Goal: Contribute content: Contribute content

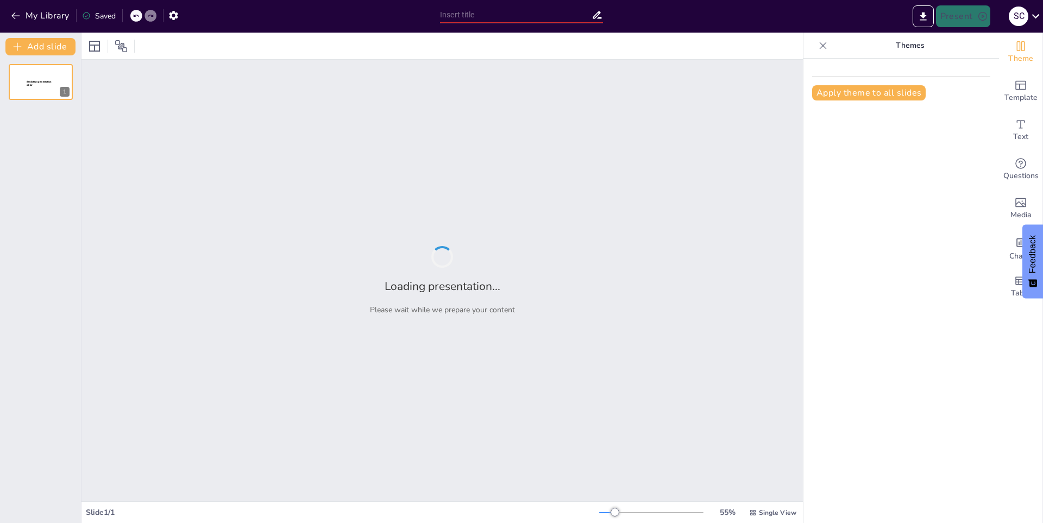
type input "Cambio Climático: Impacto en la Fauna y Flora"
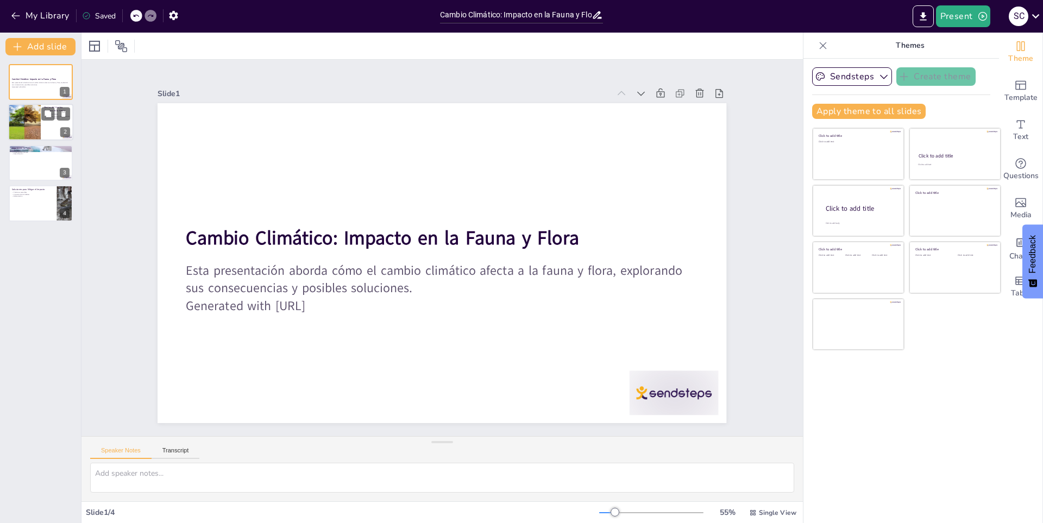
click at [16, 133] on div at bounding box center [24, 122] width 55 height 37
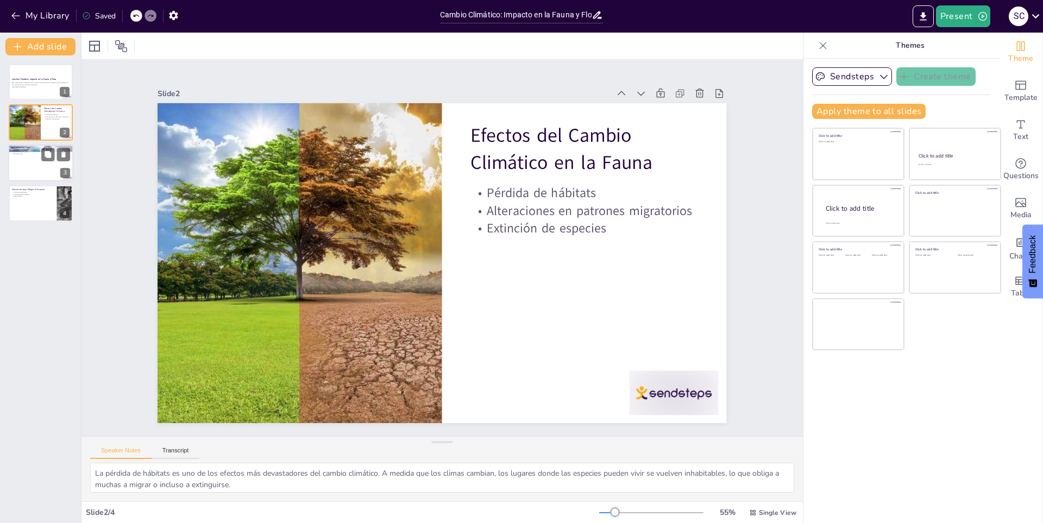
click at [11, 159] on div at bounding box center [40, 162] width 65 height 37
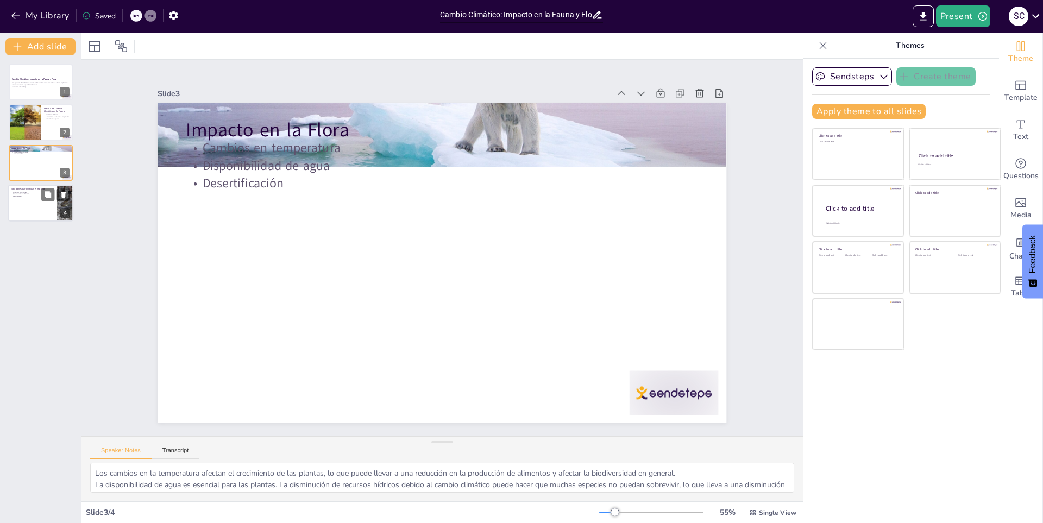
click at [14, 203] on div at bounding box center [40, 203] width 65 height 37
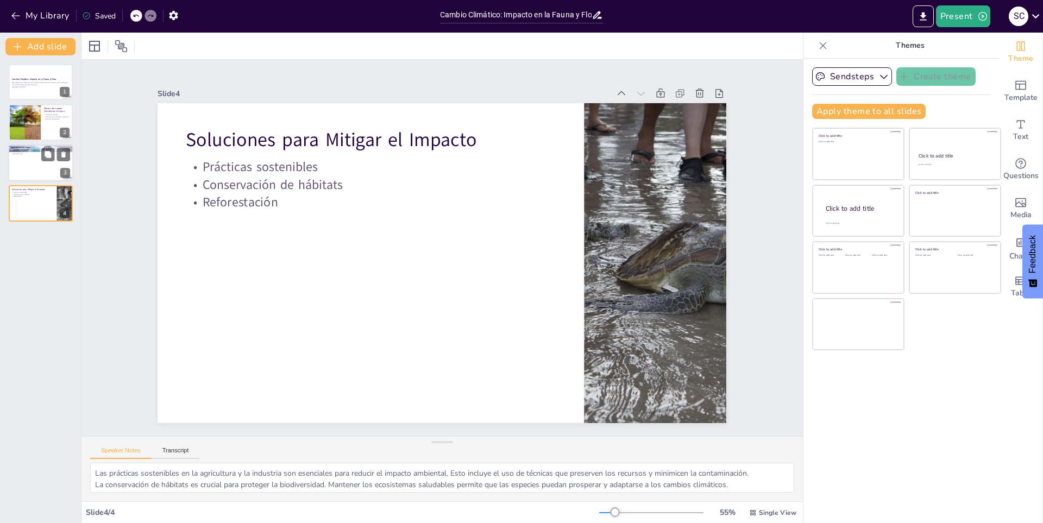
click at [15, 150] on p "Disponibilidad de agua" at bounding box center [40, 151] width 59 height 2
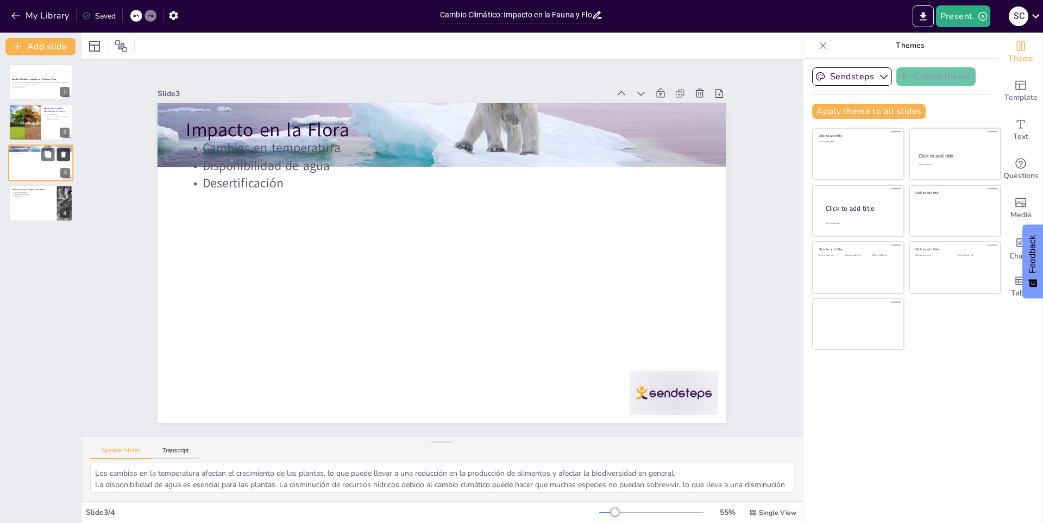
click at [63, 153] on icon at bounding box center [63, 155] width 4 height 6
type textarea "Las prácticas sostenibles en la agricultura y la industria son esenciales para …"
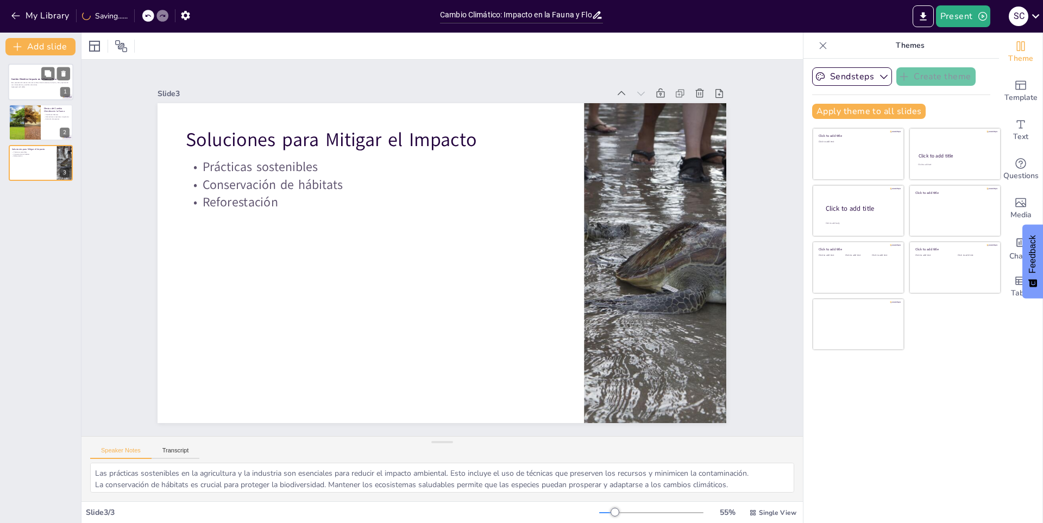
click at [24, 83] on p "Esta presentación aborda cómo el cambio climático afecta a la fauna y flora, ex…" at bounding box center [40, 84] width 59 height 4
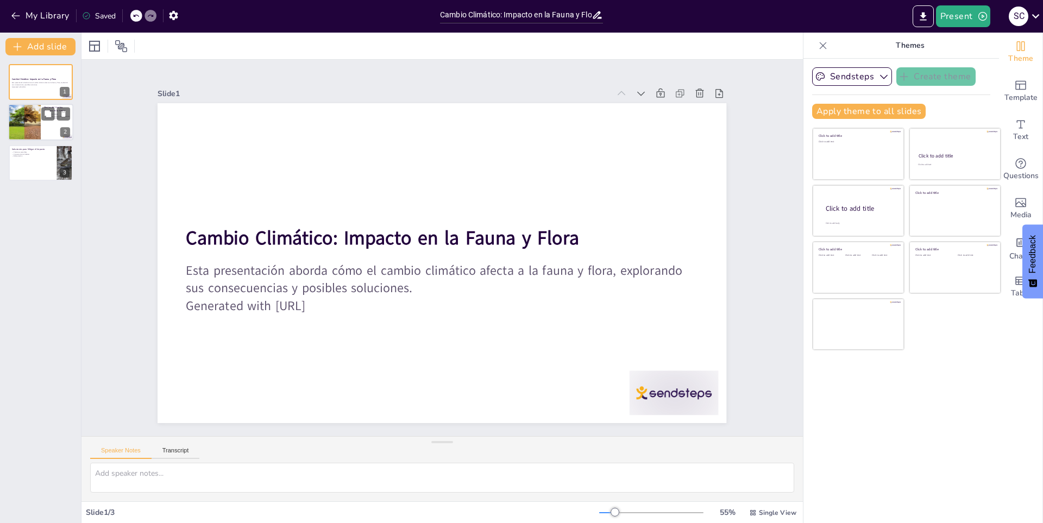
click at [14, 123] on div at bounding box center [24, 122] width 55 height 37
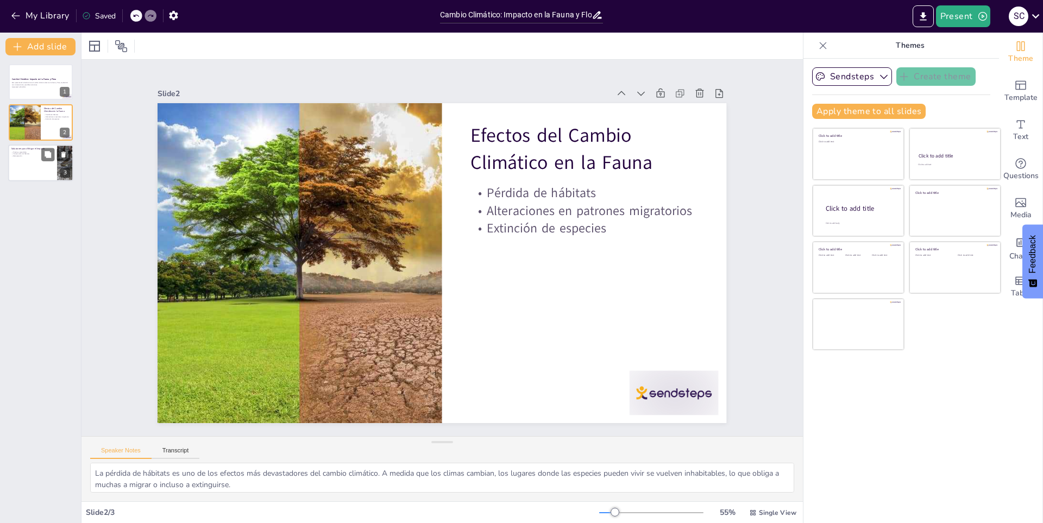
click at [27, 157] on p "Reforestación" at bounding box center [32, 156] width 42 height 2
type textarea "Las prácticas sostenibles en la agricultura y la industria son esenciales para …"
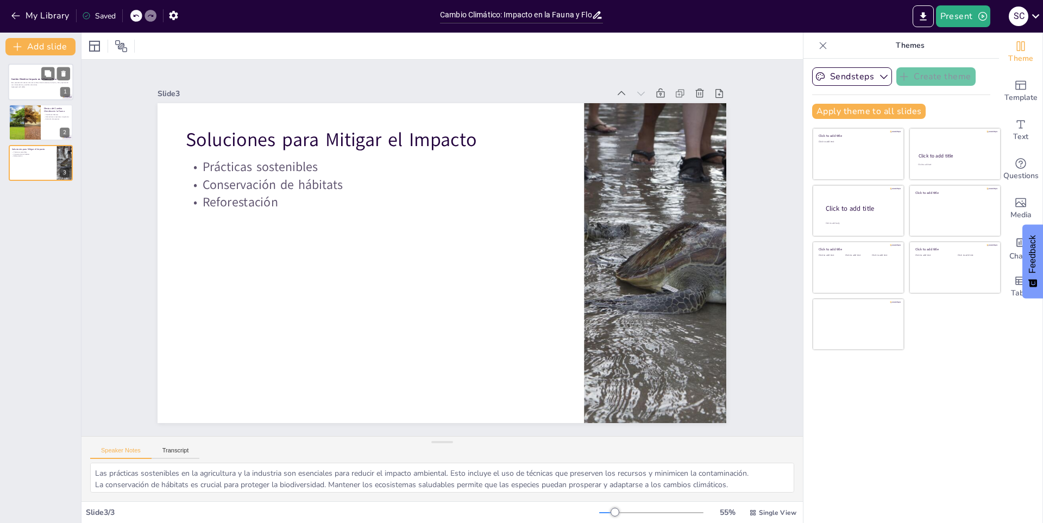
click at [27, 77] on div "Cambio Climático: Impacto en la Fauna y Flora" at bounding box center [40, 79] width 59 height 5
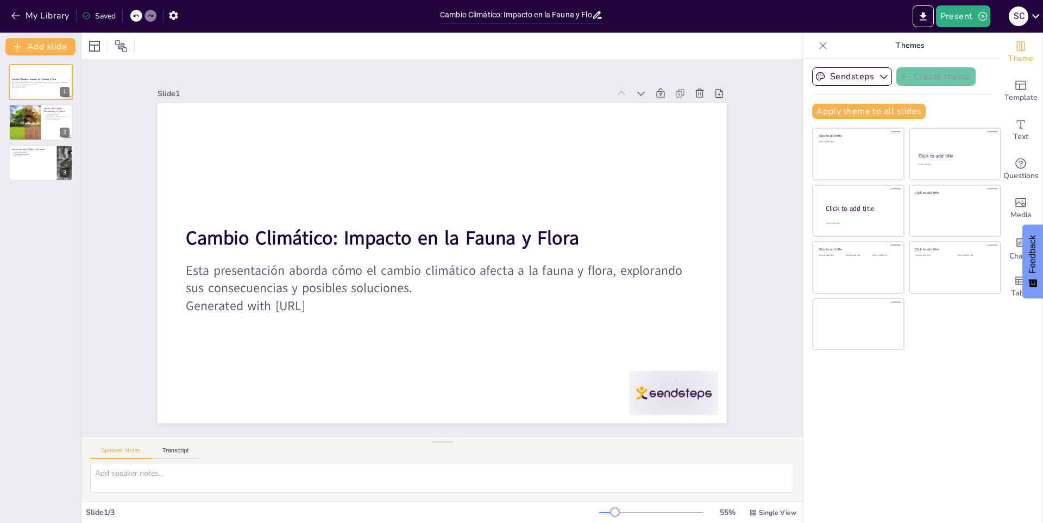
click at [32, 100] on div "Cambio Climático: Impacto en la Fauna y Flora Esta presentación aborda cómo el …" at bounding box center [40, 122] width 81 height 117
click at [22, 122] on div at bounding box center [24, 122] width 55 height 37
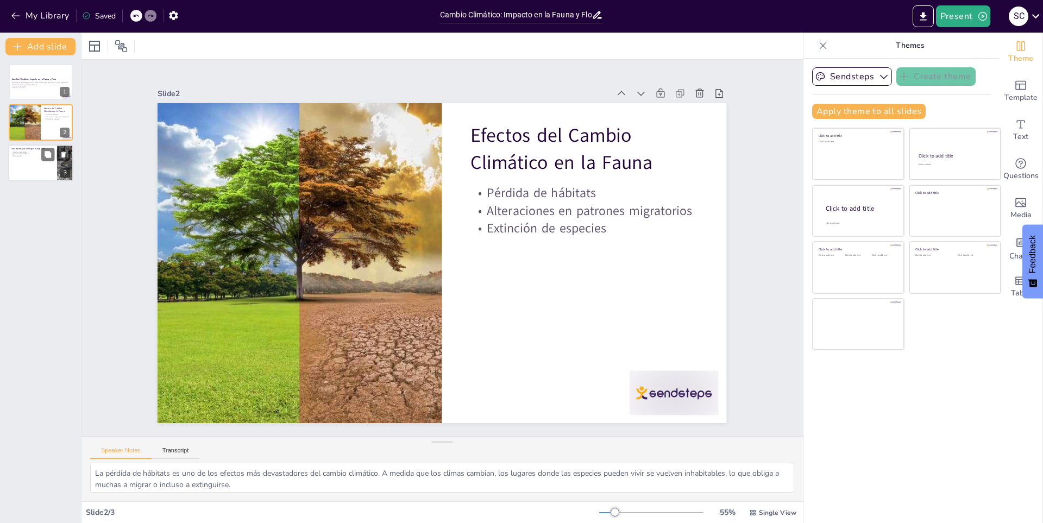
click at [22, 160] on div at bounding box center [40, 162] width 65 height 37
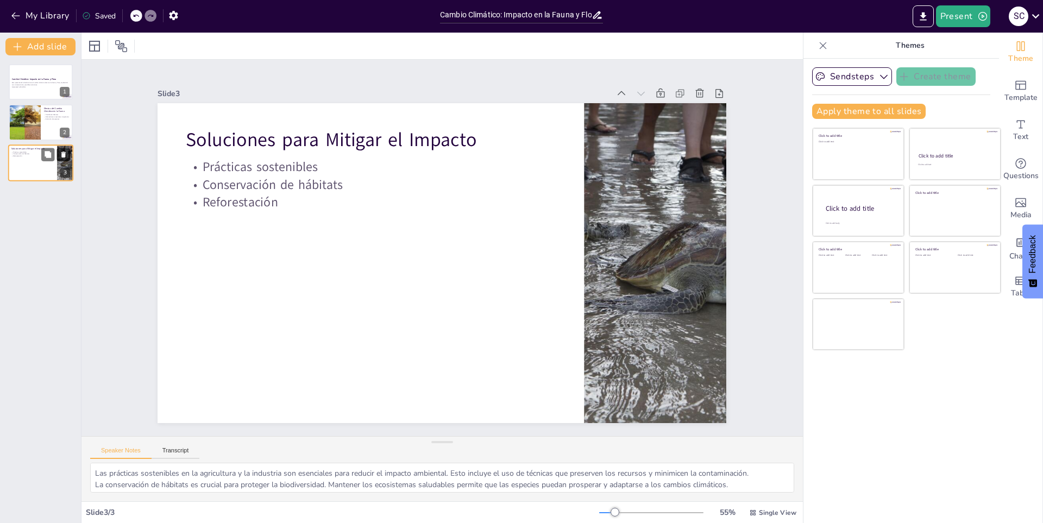
click at [65, 152] on icon at bounding box center [63, 155] width 4 height 6
type textarea "La pérdida de hábitats es uno de los efectos más devastadores del cambio climát…"
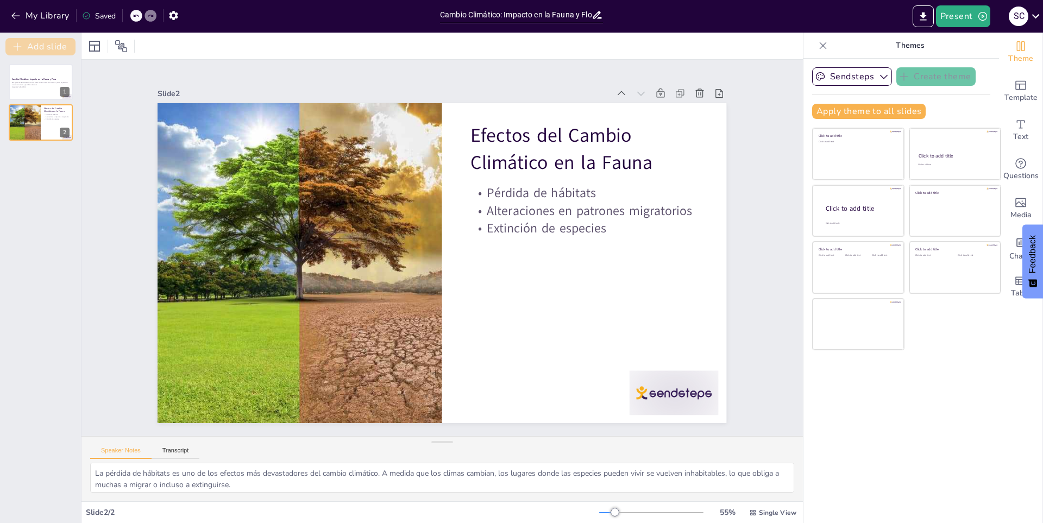
click at [43, 45] on button "Add slide" at bounding box center [40, 46] width 70 height 17
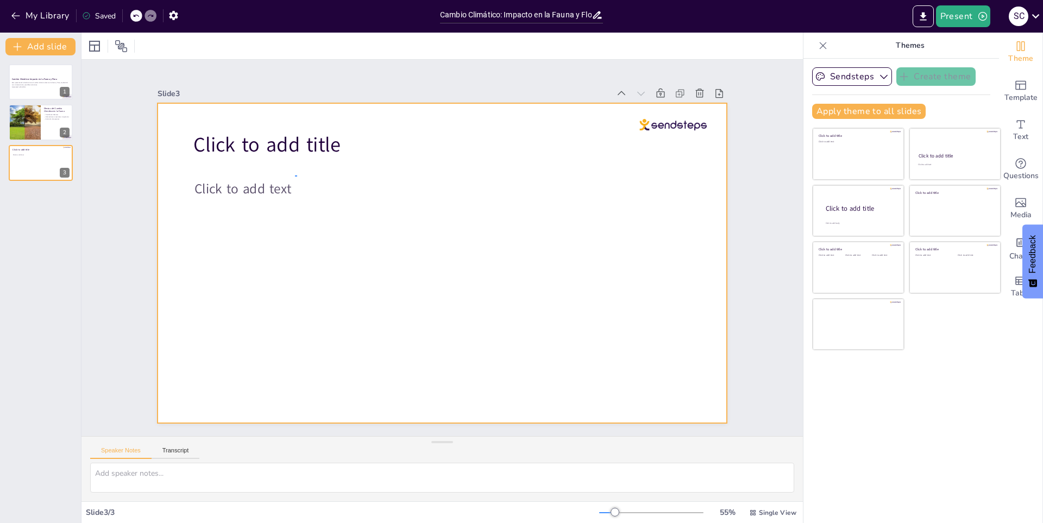
click at [297, 175] on div at bounding box center [433, 235] width 648 height 593
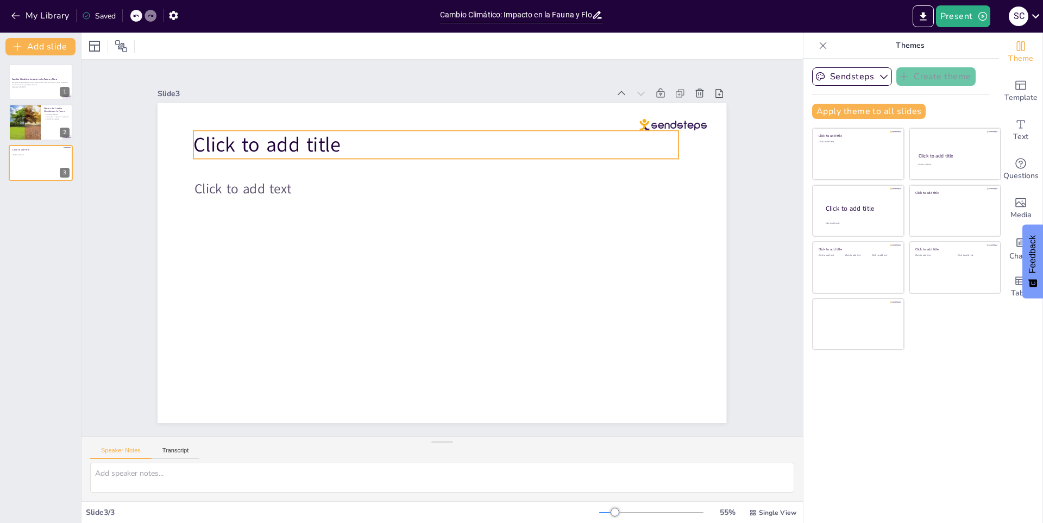
click at [571, 228] on span "Click to add title" at bounding box center [644, 270] width 146 height 85
click at [159, 487] on textarea at bounding box center [442, 478] width 704 height 30
click at [221, 471] on textarea "creame otre diapositiva de otro tema plis" at bounding box center [442, 478] width 704 height 30
type textarea "creame otre diapositiva de otro tema de la naturaleza plis"
click at [175, 456] on button "Transcript" at bounding box center [176, 453] width 48 height 12
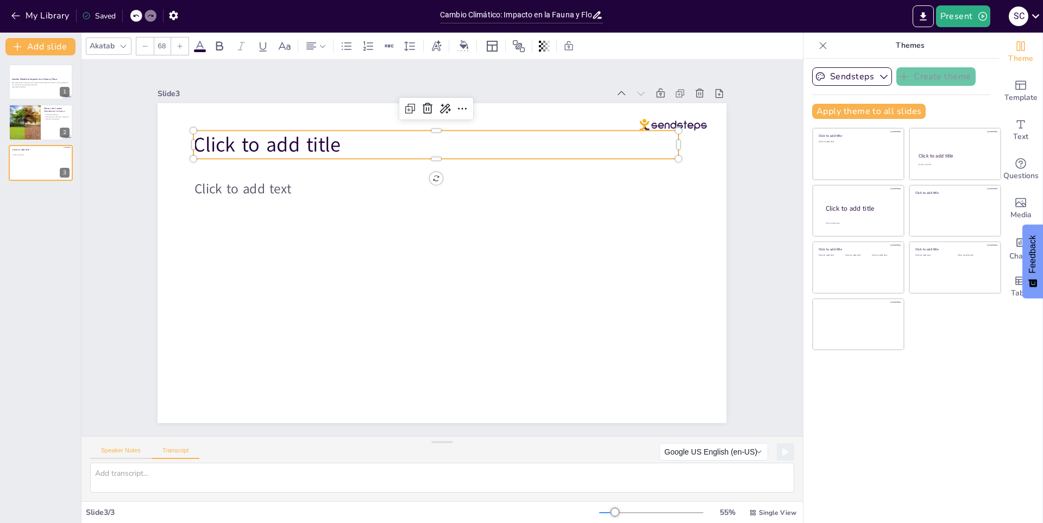
click at [129, 448] on button "Speaker Notes" at bounding box center [120, 453] width 61 height 12
click at [670, 510] on div at bounding box center [651, 512] width 104 height 9
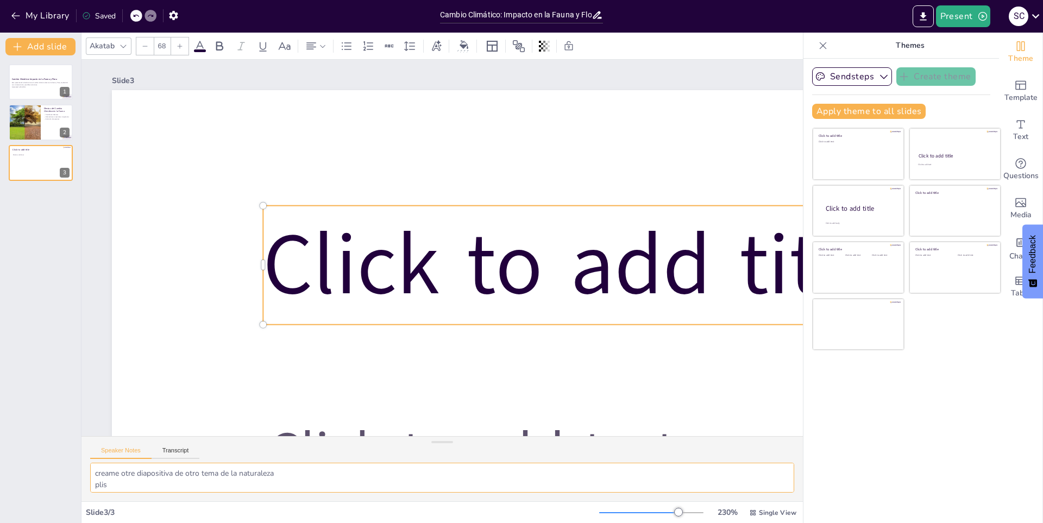
click at [246, 472] on textarea "creame otre diapositiva de otro tema de la naturaleza plis" at bounding box center [442, 478] width 704 height 30
drag, startPoint x: 66, startPoint y: 157, endPoint x: 58, endPoint y: 149, distance: 11.5
click at [58, 149] on button at bounding box center [63, 154] width 13 height 13
type textarea "La pérdida de hábitats es uno de los efectos más devastadores del cambio climát…"
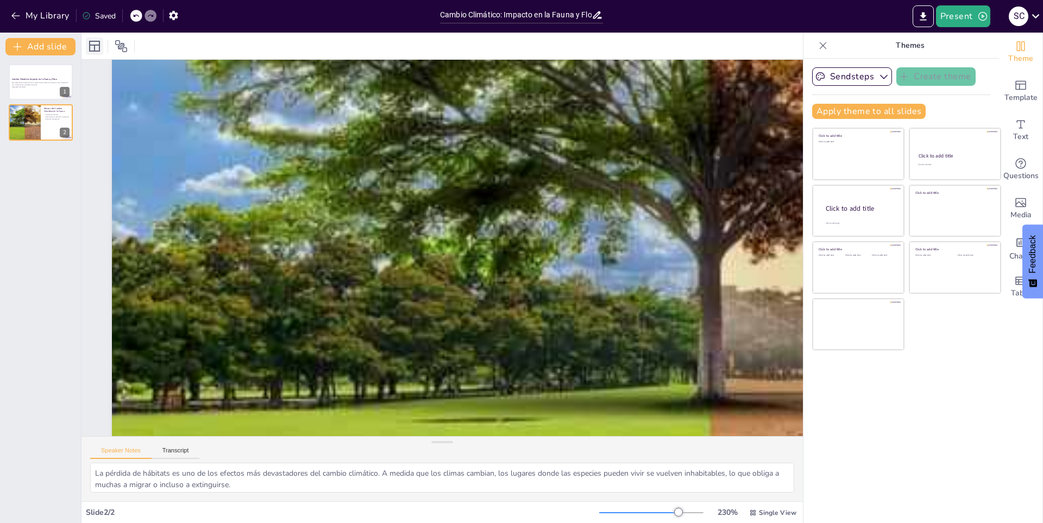
click at [98, 48] on icon at bounding box center [94, 46] width 13 height 13
click at [38, 76] on div at bounding box center [40, 82] width 65 height 37
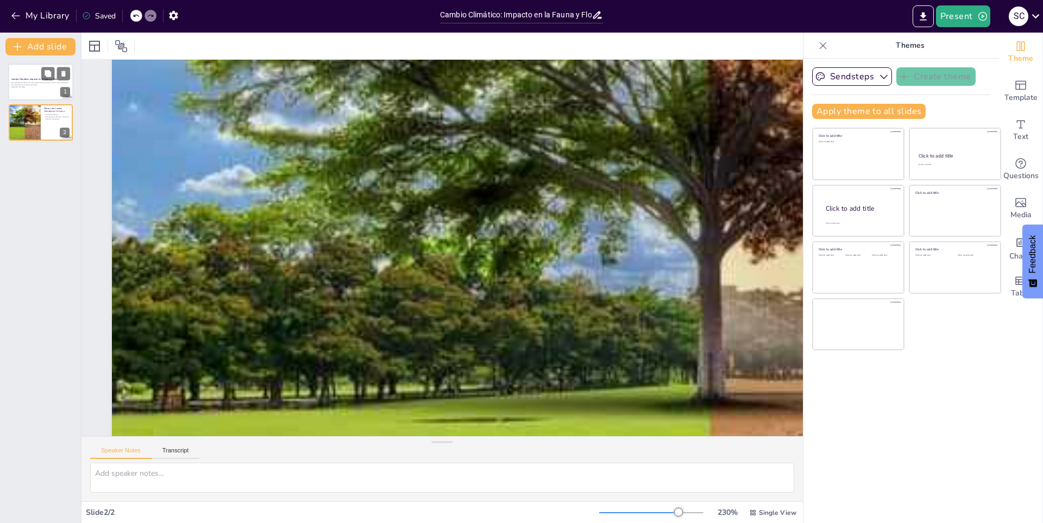
scroll to position [268, 0]
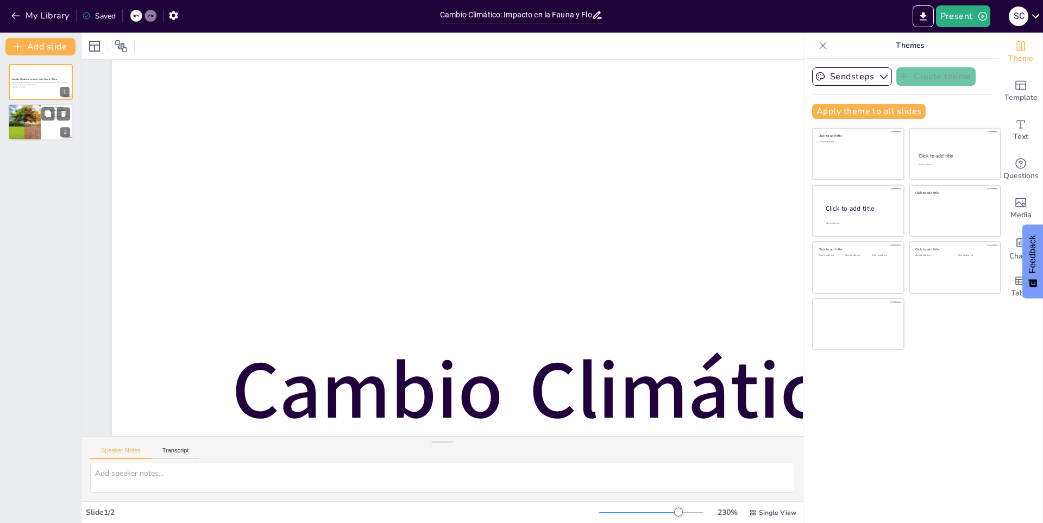
click at [23, 114] on div at bounding box center [24, 122] width 55 height 37
type textarea "La pérdida de hábitats es uno de los efectos más devastadores del cambio climát…"
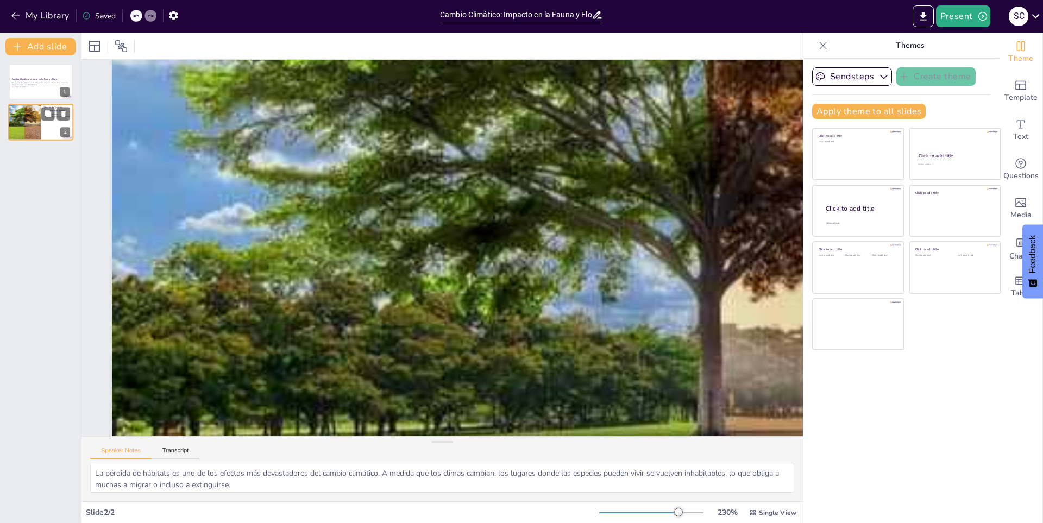
scroll to position [517, 0]
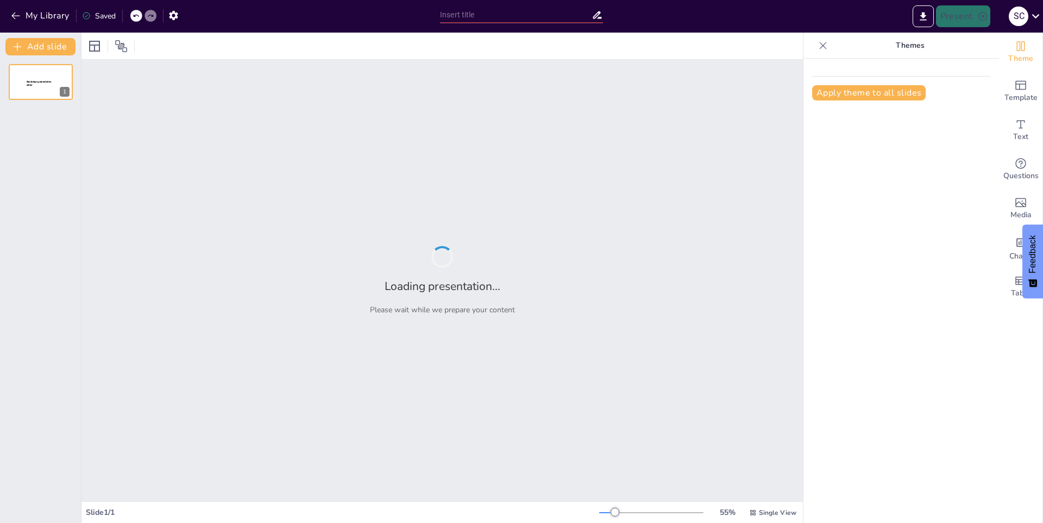
type input "La Conservación de Especies en Peligro de Extinción"
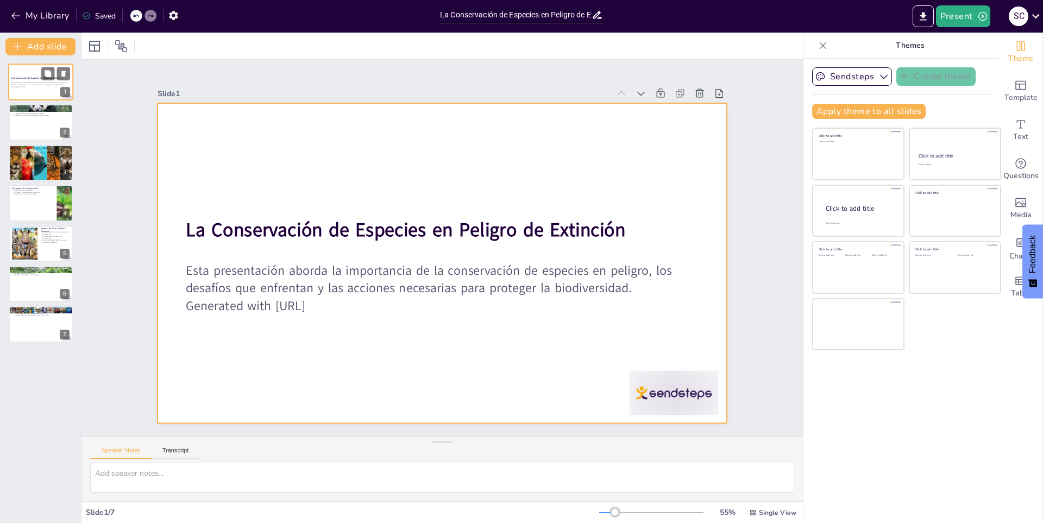
click at [18, 72] on div at bounding box center [40, 82] width 65 height 37
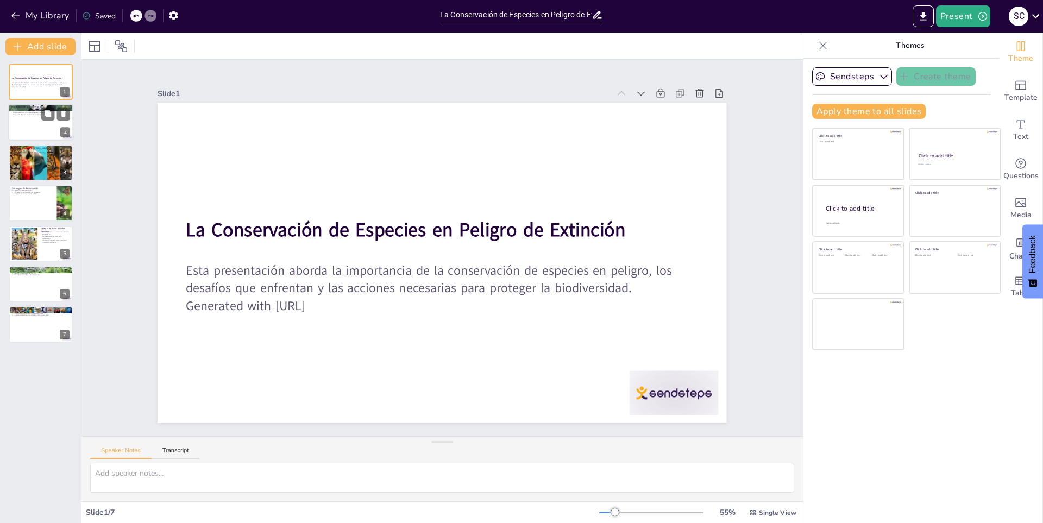
drag, startPoint x: 27, startPoint y: 105, endPoint x: 25, endPoint y: 114, distance: 8.4
click at [27, 104] on div "Importancia de la Biodiversidad La biodiversidad mantiene el equilibrio de los …" at bounding box center [40, 104] width 65 height 0
type textarea "La biodiversidad es fundamental para la estabilidad de los ecosistemas, ya que …"
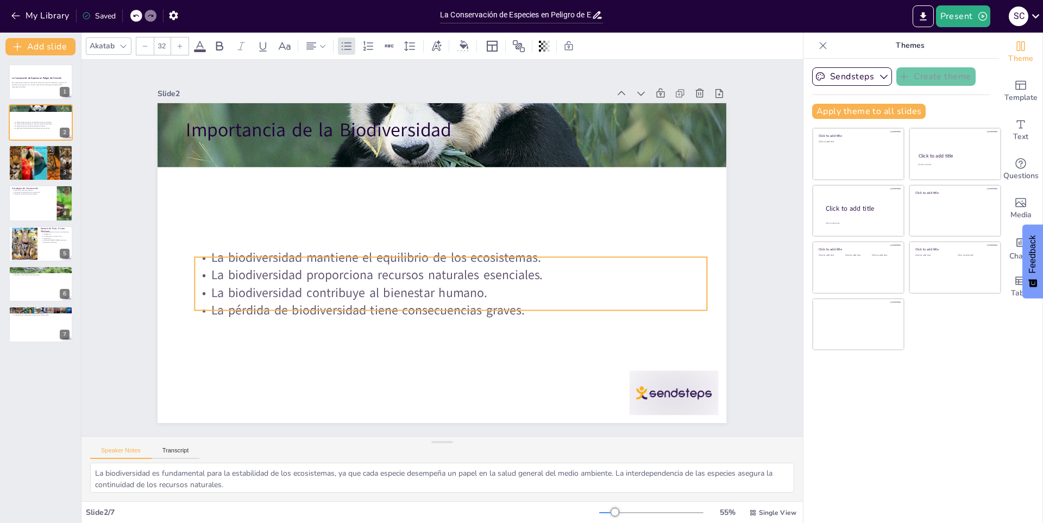
drag, startPoint x: 241, startPoint y: 137, endPoint x: 231, endPoint y: 225, distance: 87.9
click at [243, 244] on p "La biodiversidad mantiene el equilibrio de los ecosistemas." at bounding box center [449, 259] width 505 height 124
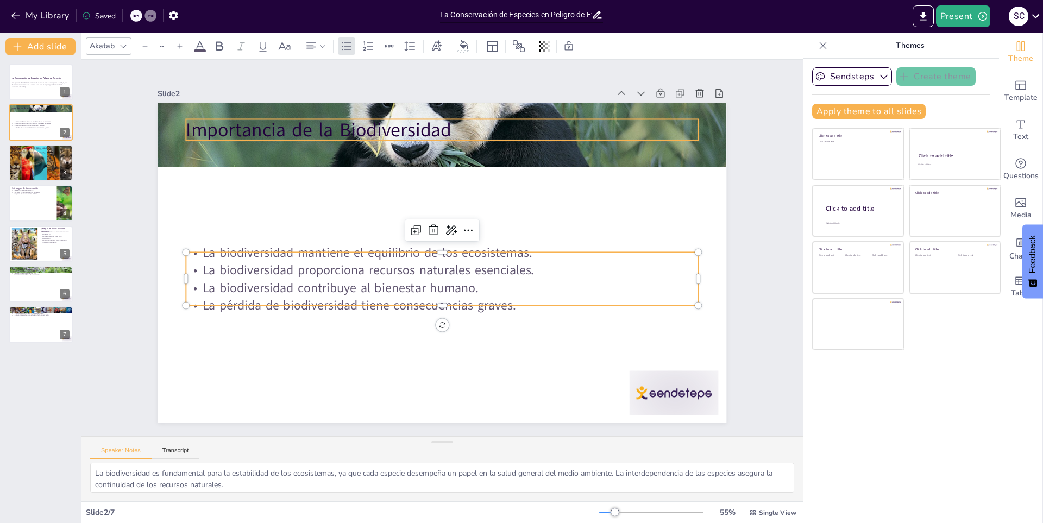
type input "48"
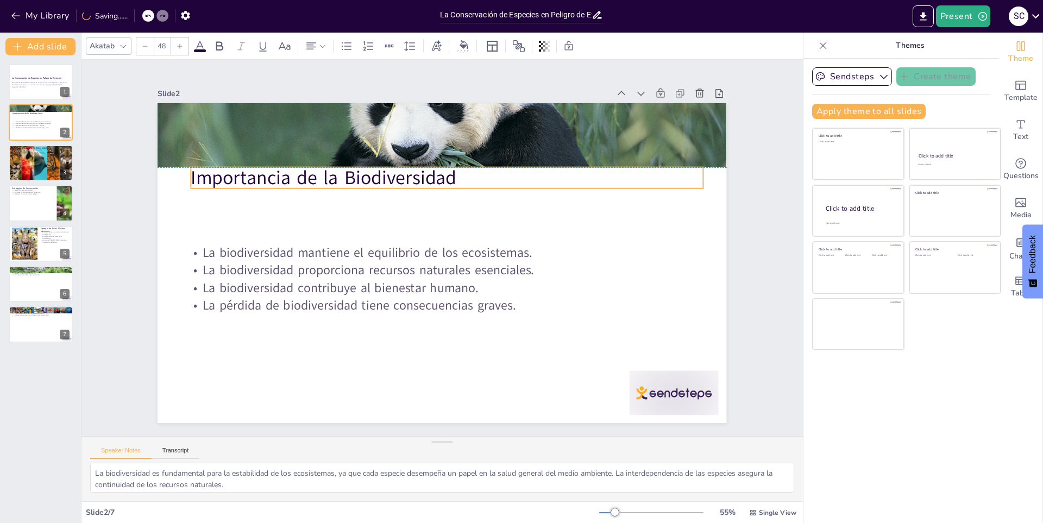
drag, startPoint x: 232, startPoint y: 127, endPoint x: 237, endPoint y: 174, distance: 48.0
click at [388, 174] on p "Importancia de la Biodiversidad" at bounding box center [504, 281] width 232 height 479
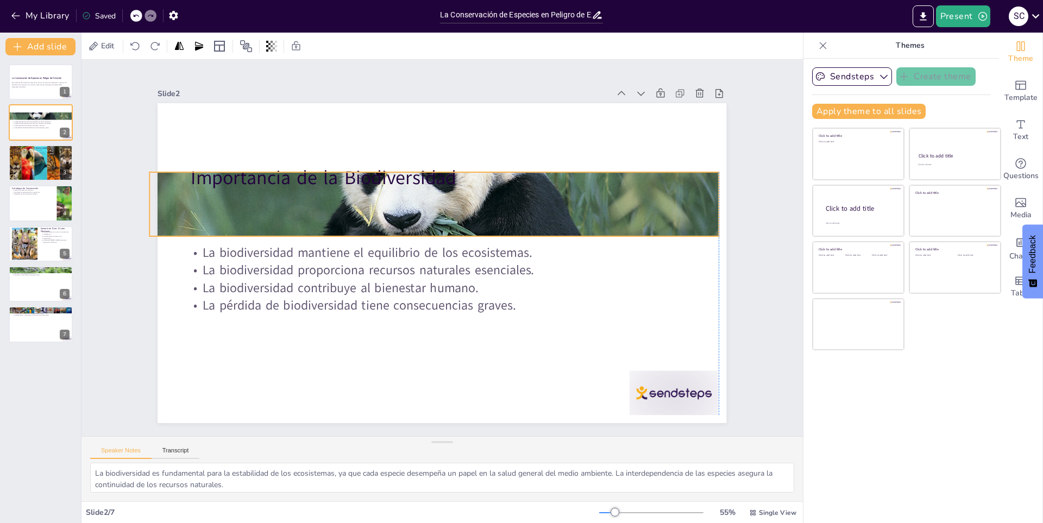
drag, startPoint x: 226, startPoint y: 130, endPoint x: 219, endPoint y: 200, distance: 70.4
click at [219, 200] on div at bounding box center [403, 269] width 550 height 663
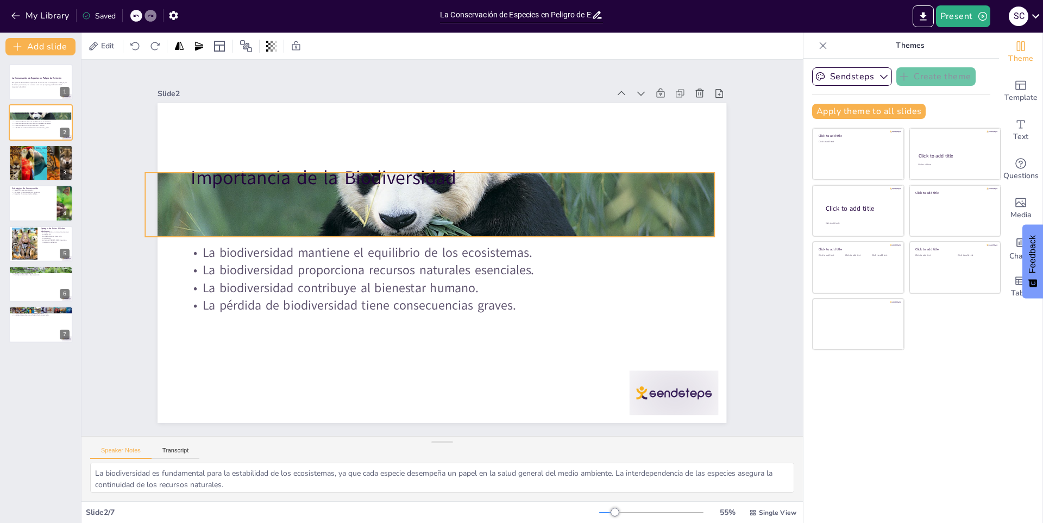
drag, startPoint x: 210, startPoint y: 174, endPoint x: 206, endPoint y: 179, distance: 6.2
click at [236, 179] on p "Importancia de la Biodiversidad" at bounding box center [475, 186] width 479 height 232
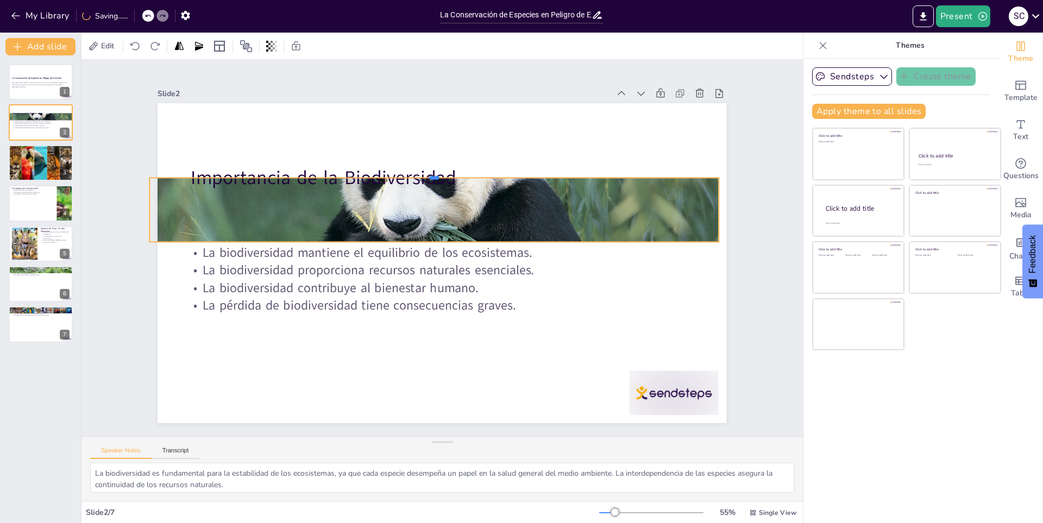
click at [206, 172] on div at bounding box center [412, 179] width 544 height 184
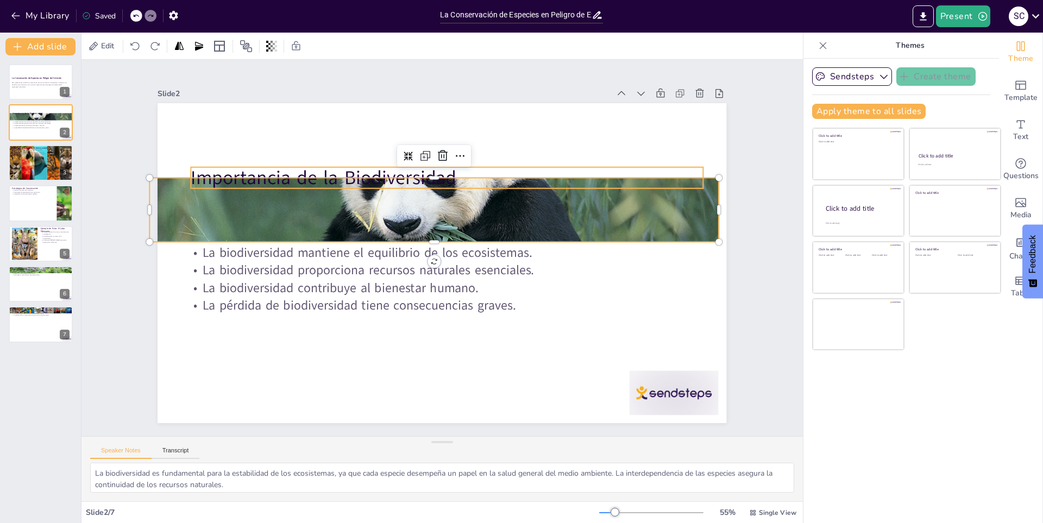
click at [253, 174] on p "Importancia de la Biodiversidad" at bounding box center [481, 189] width 457 height 279
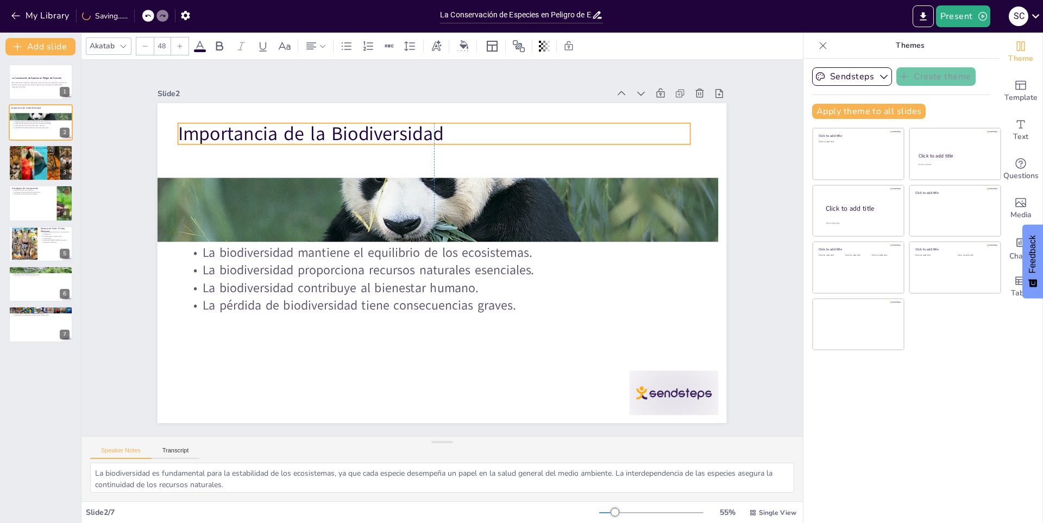
drag, startPoint x: 207, startPoint y: 174, endPoint x: 191, endPoint y: 129, distance: 47.9
click at [369, 129] on p "Importancia de la Biodiversidad" at bounding box center [530, 175] width 322 height 430
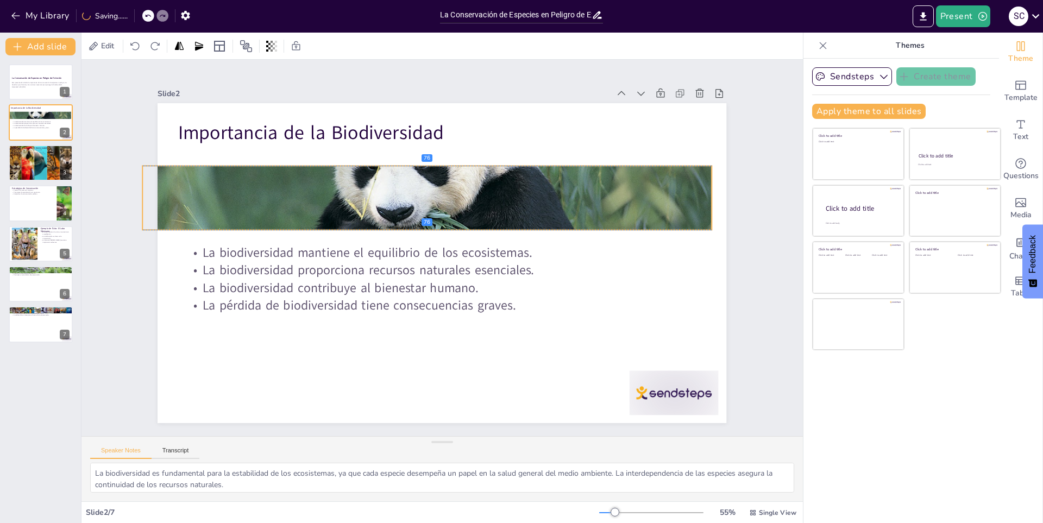
drag, startPoint x: 254, startPoint y: 198, endPoint x: 249, endPoint y: 188, distance: 10.7
click at [249, 188] on div at bounding box center [462, 296] width 607 height 451
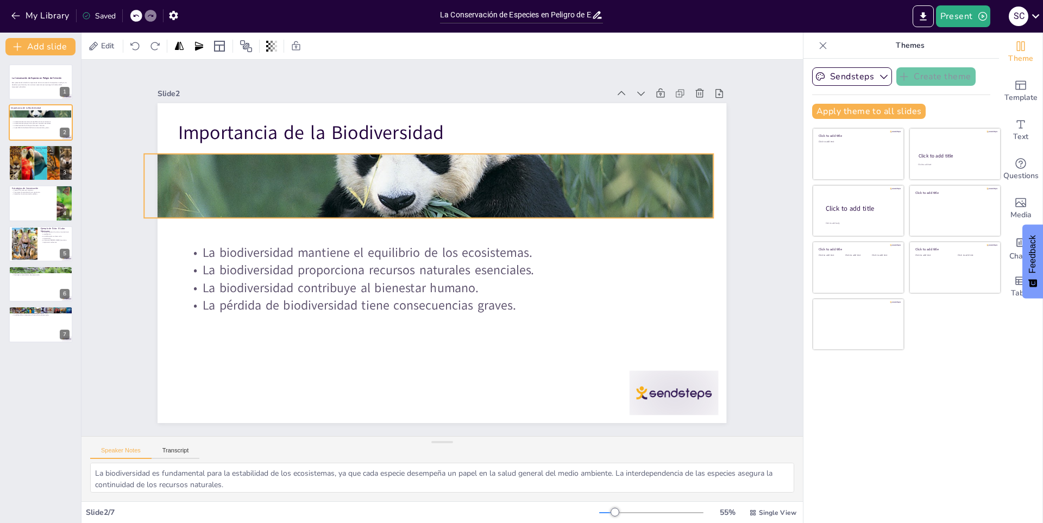
click at [420, 159] on div at bounding box center [502, 227] width 451 height 607
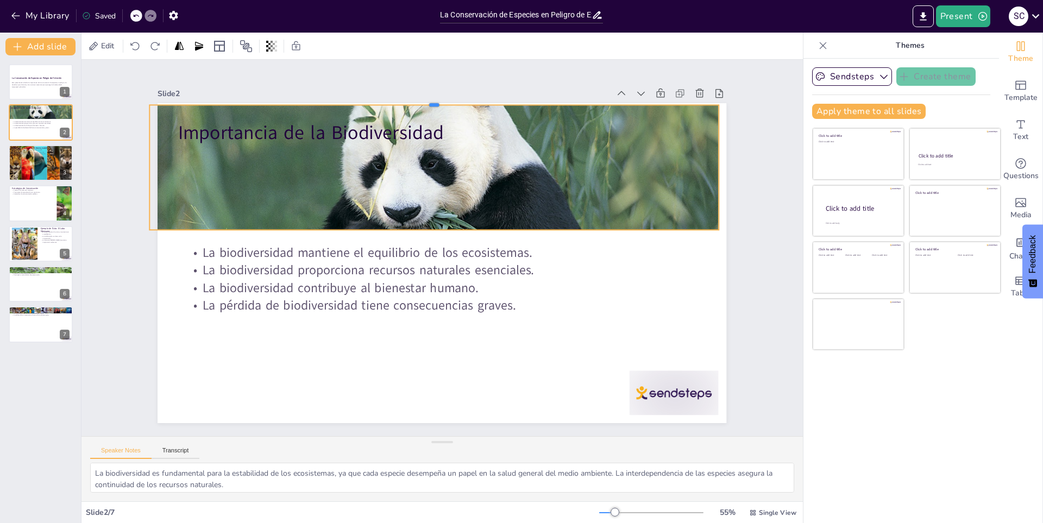
drag, startPoint x: 425, startPoint y: 161, endPoint x: 428, endPoint y: 100, distance: 60.9
click at [428, 100] on div at bounding box center [361, 124] width 497 height 292
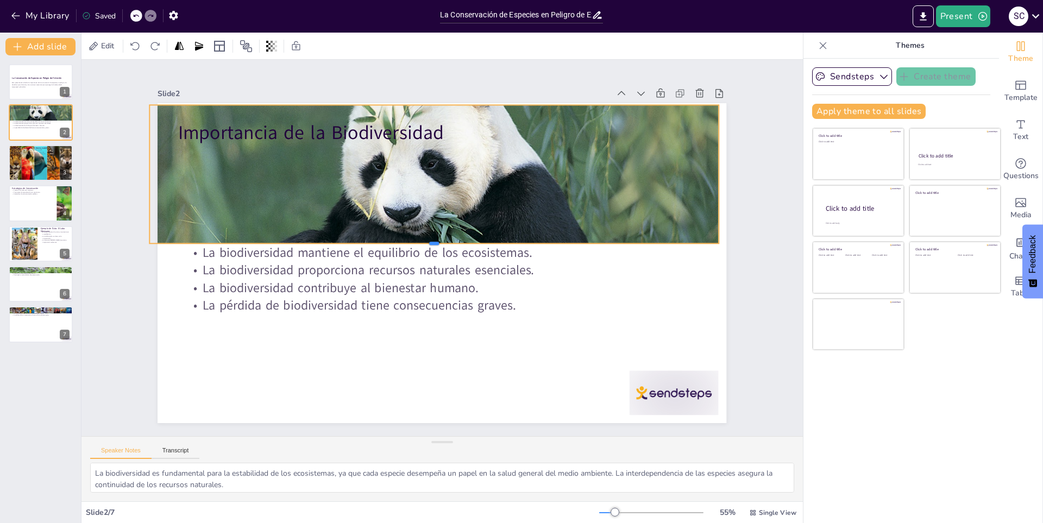
drag, startPoint x: 431, startPoint y: 225, endPoint x: 433, endPoint y: 235, distance: 10.1
click at [433, 235] on div "Importancia de la Biodiversidad La biodiversidad mantiene el equilibrio de los …" at bounding box center [447, 233] width 640 height 480
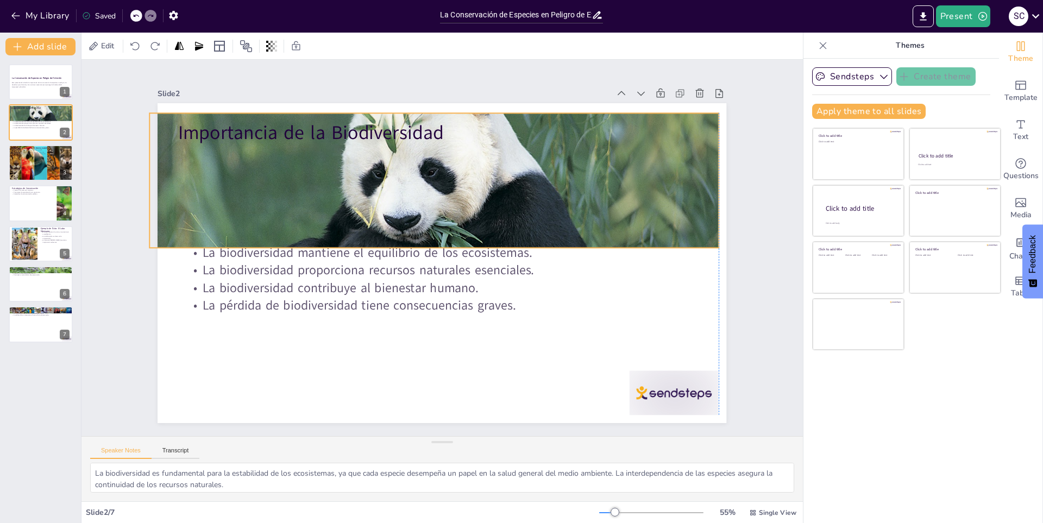
drag, startPoint x: 427, startPoint y: 194, endPoint x: 429, endPoint y: 203, distance: 8.3
click at [429, 203] on div at bounding box center [445, 290] width 607 height 451
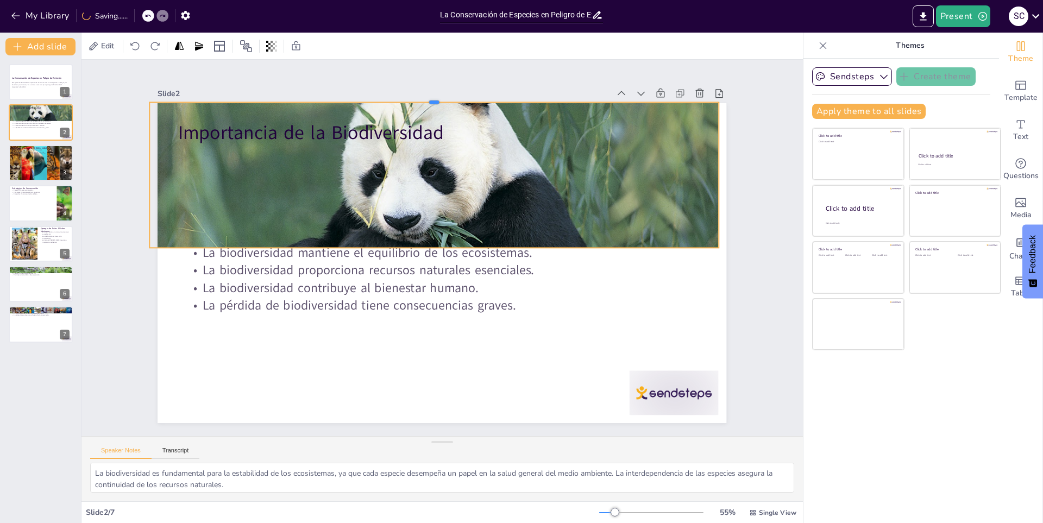
drag, startPoint x: 422, startPoint y: 108, endPoint x: 422, endPoint y: 97, distance: 10.9
click at [422, 97] on div at bounding box center [308, 316] width 240 height 523
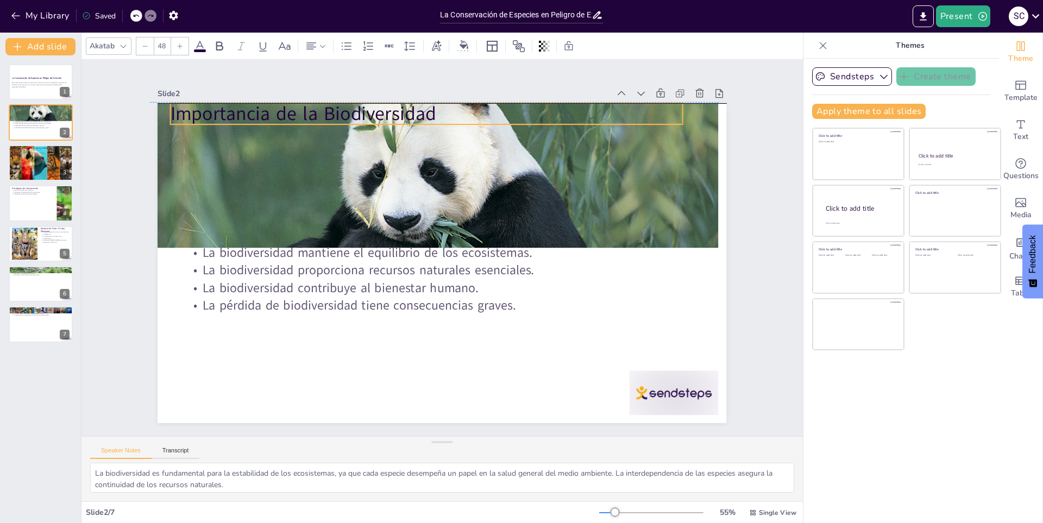
drag, startPoint x: 389, startPoint y: 130, endPoint x: 382, endPoint y: 113, distance: 19.0
click at [455, 113] on p "Importancia de la Biodiversidad" at bounding box center [571, 288] width 232 height 479
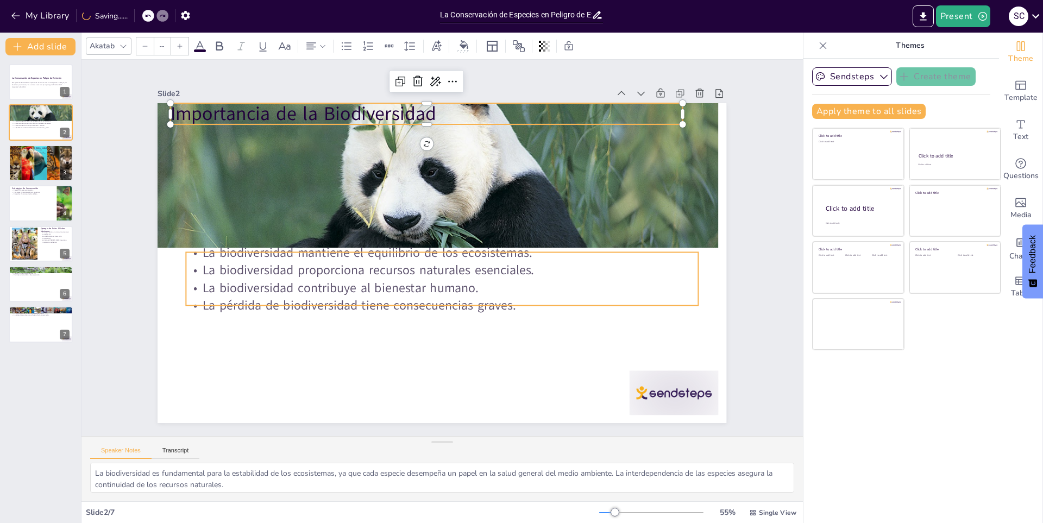
type input "32"
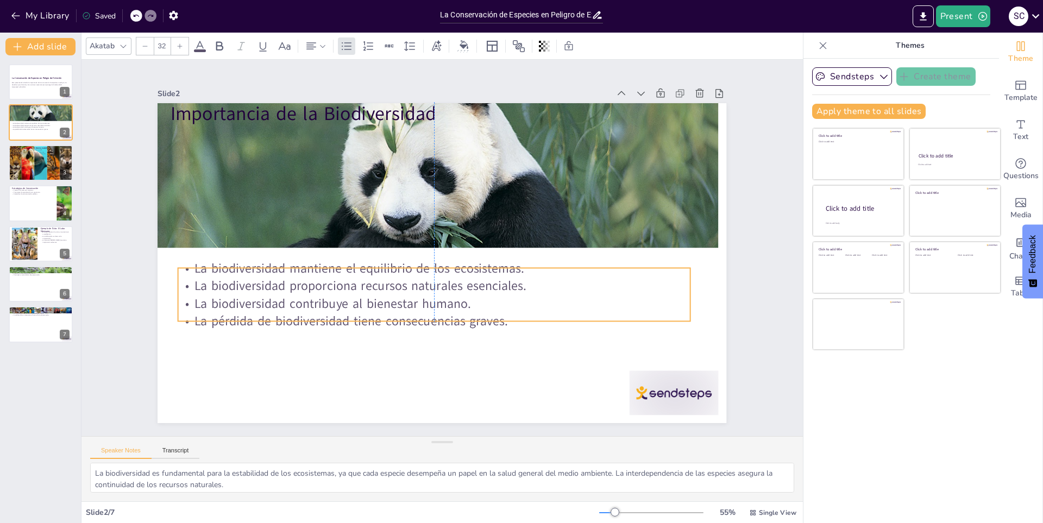
drag, startPoint x: 279, startPoint y: 284, endPoint x: 271, endPoint y: 299, distance: 17.7
click at [271, 229] on p "La biodiversidad contribuye al bienestar humano." at bounding box center [455, 193] width 511 height 71
click at [24, 162] on div at bounding box center [40, 162] width 65 height 41
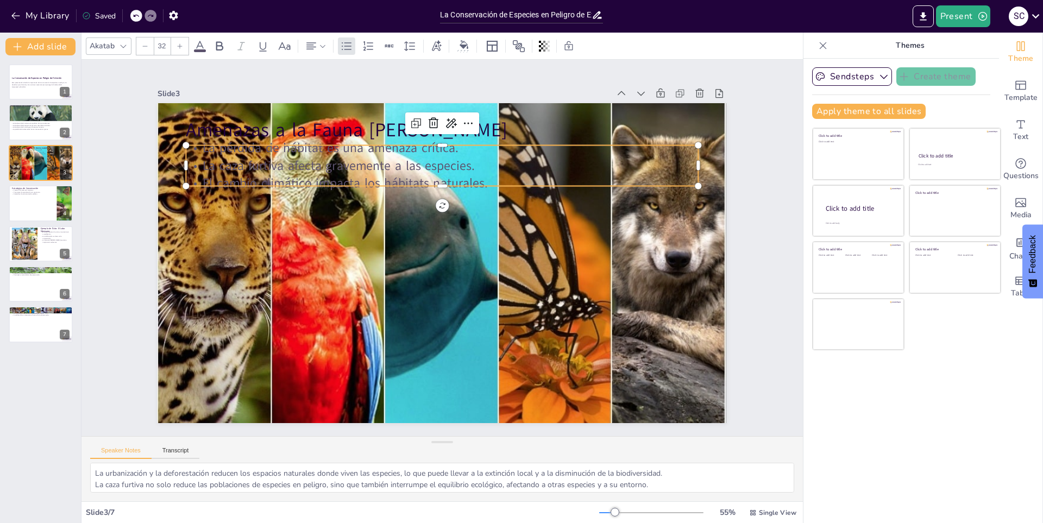
click at [366, 147] on p "La pérdida de hábitat es una amenaza crítica." at bounding box center [524, 189] width 316 height 424
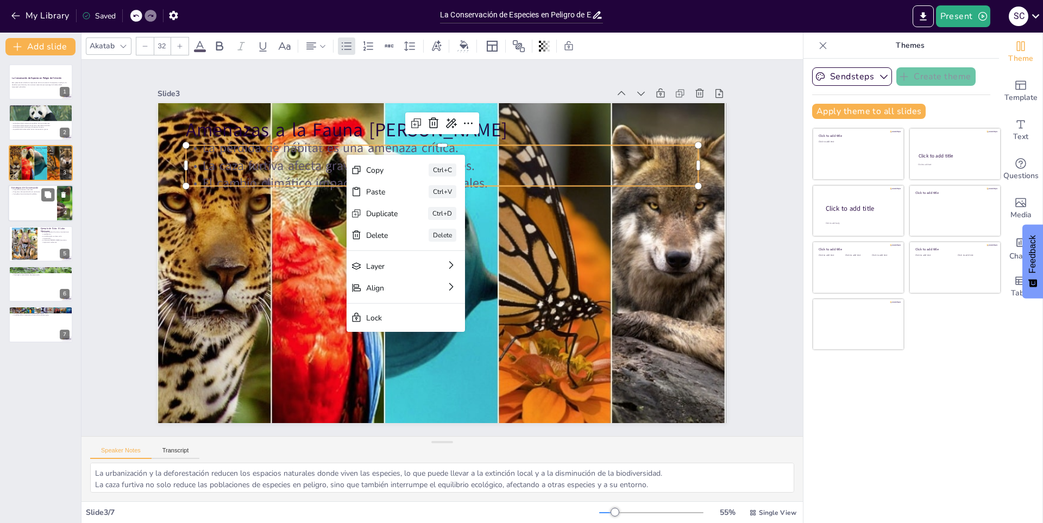
click at [36, 195] on div at bounding box center [40, 203] width 65 height 37
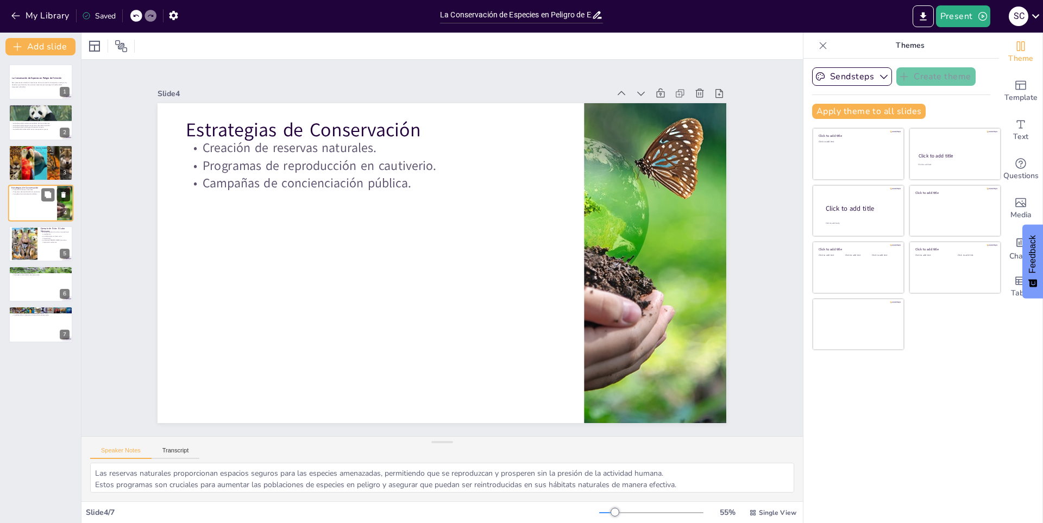
click at [62, 192] on icon at bounding box center [63, 195] width 4 height 6
type textarea "Este aumento es un testimonio del impacto positivo que pueden tener las iniciat…"
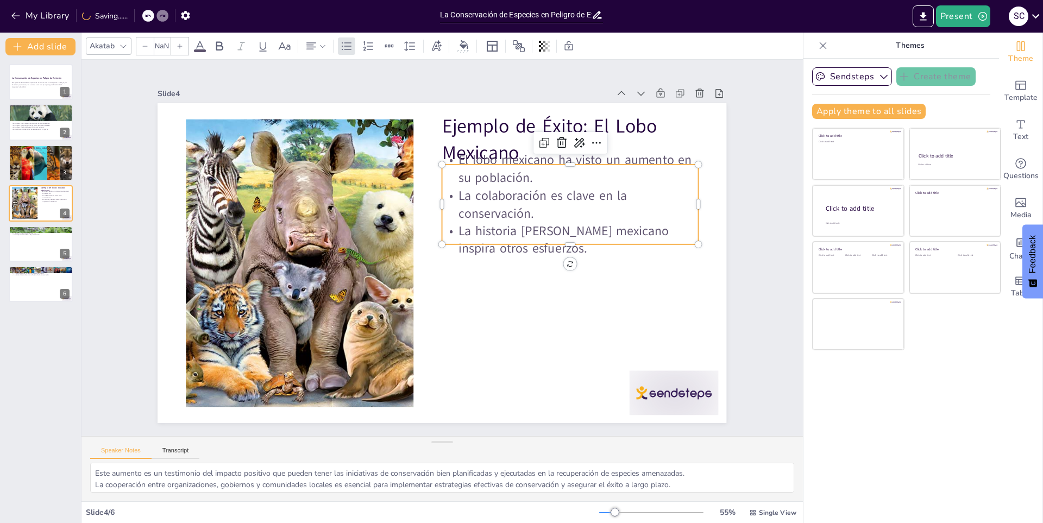
type input "32"
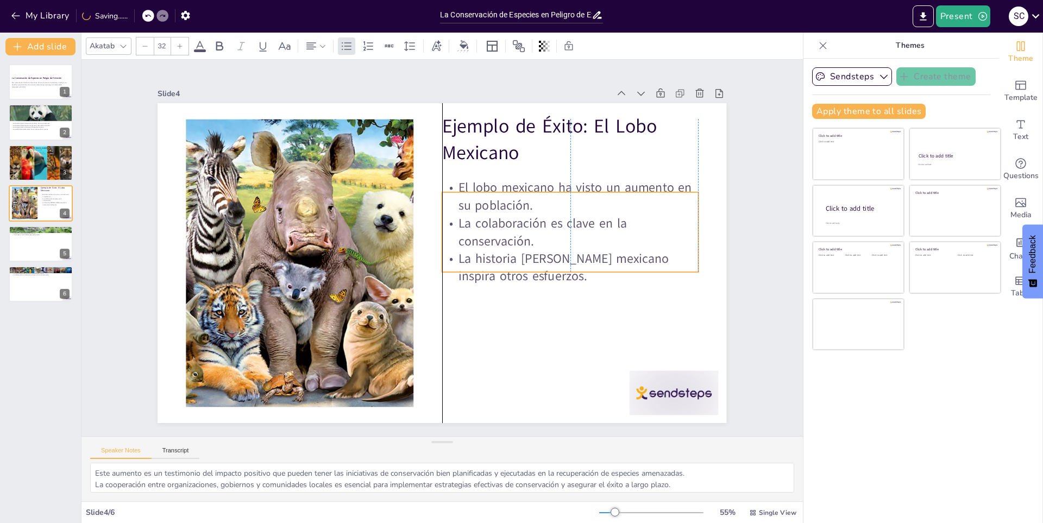
drag, startPoint x: 486, startPoint y: 180, endPoint x: 487, endPoint y: 207, distance: 27.7
click at [432, 207] on p "El lobo mexicano ha visto un aumento en su población." at bounding box center [305, 257] width 254 height 112
click at [20, 252] on div at bounding box center [40, 243] width 65 height 37
type textarea "Las organizaciones de conservación dependen de donaciones y voluntarios para ll…"
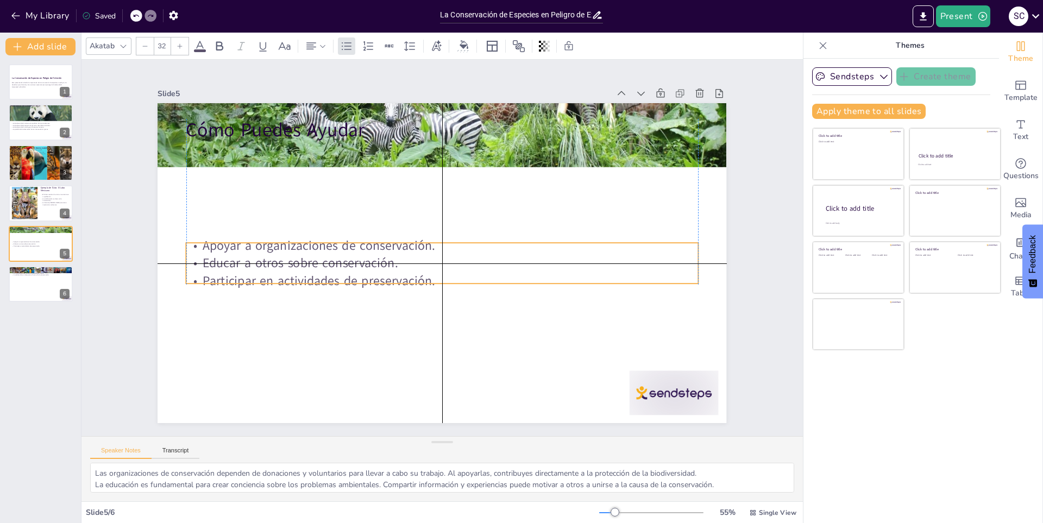
drag, startPoint x: 350, startPoint y: 163, endPoint x: 341, endPoint y: 241, distance: 78.2
click at [431, 241] on p "Apoyar a organizaciones de conservación." at bounding box center [440, 248] width 18 height 512
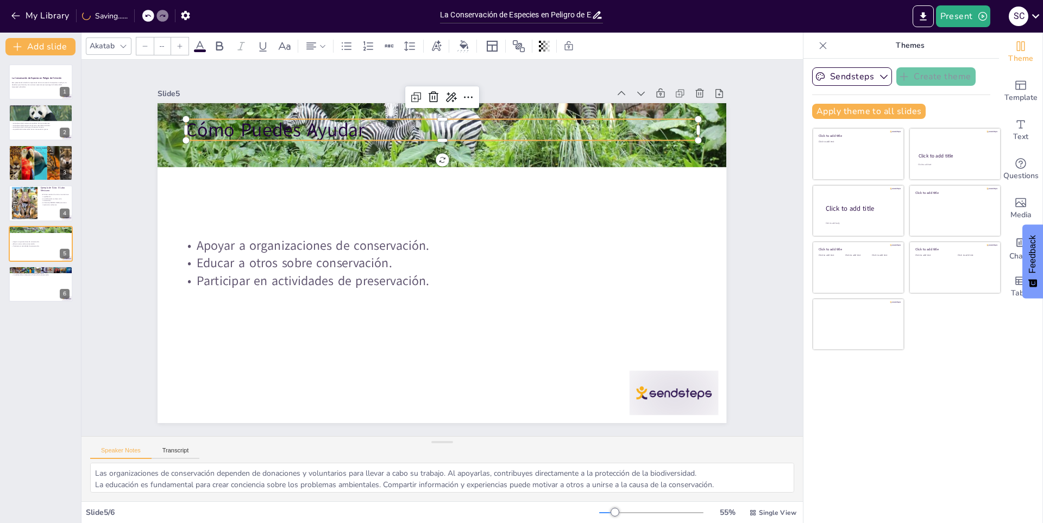
type input "48"
click at [341, 139] on div "Cómo Puedes Ayudar Apoyar a organizaciones de conservación. Educar a otros sobr…" at bounding box center [445, 232] width 622 height 431
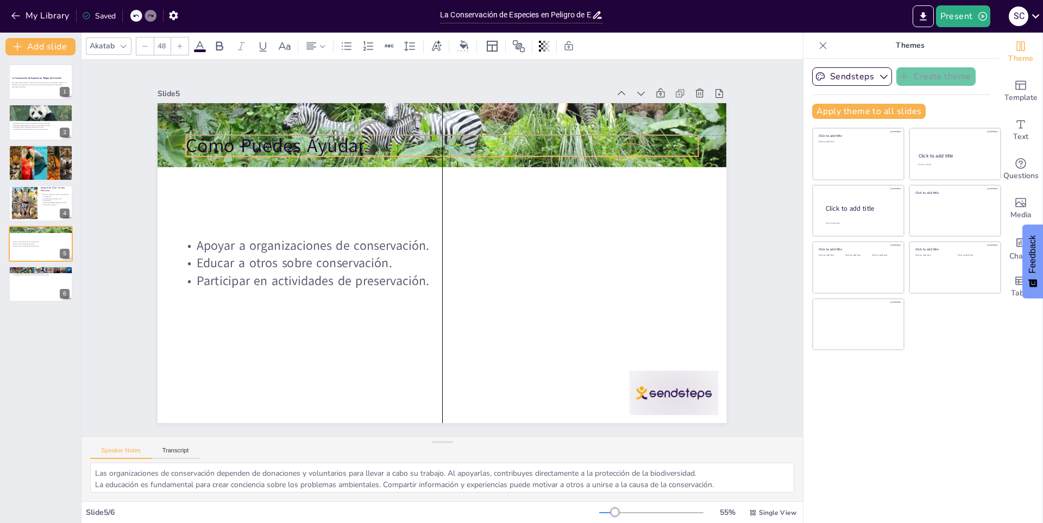
drag, startPoint x: 404, startPoint y: 124, endPoint x: 405, endPoint y: 138, distance: 14.2
click at [405, 138] on p "Cómo Puedes Ayudar" at bounding box center [359, 308] width 323 height 430
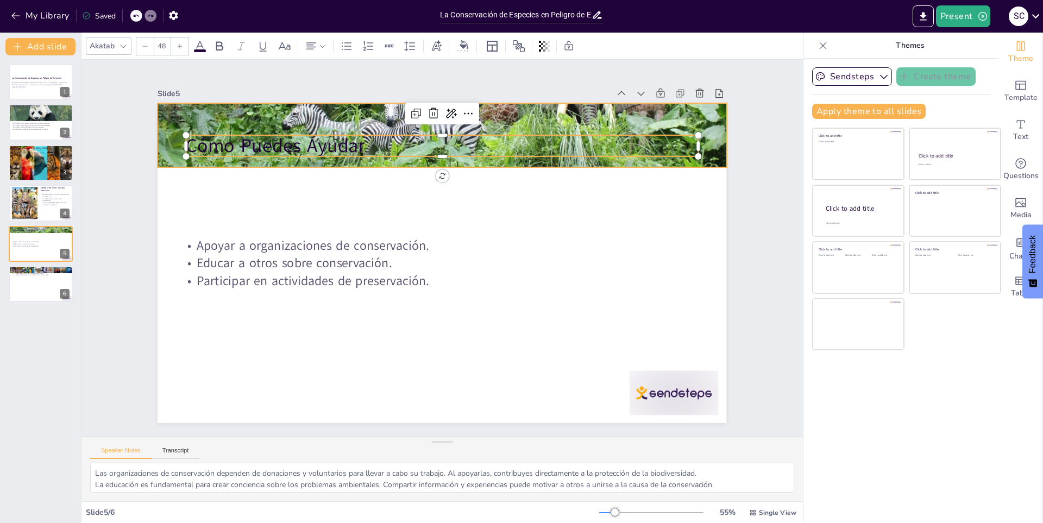
click at [438, 161] on div at bounding box center [544, 201] width 527 height 651
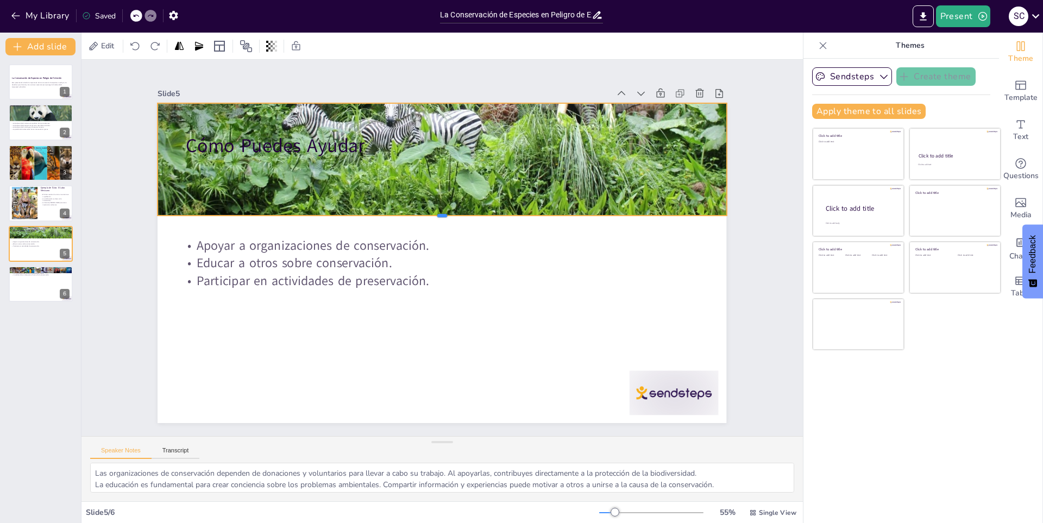
drag, startPoint x: 432, startPoint y: 163, endPoint x: 425, endPoint y: 183, distance: 20.6
click at [418, 212] on div at bounding box center [414, 248] width 9 height 569
drag, startPoint x: 437, startPoint y: 96, endPoint x: 429, endPoint y: 46, distance: 50.2
click at [429, 46] on div "Edit Slide 1 La Conservación de Especies en Peligro de Extinción Esta presentac…" at bounding box center [441, 278] width 721 height 490
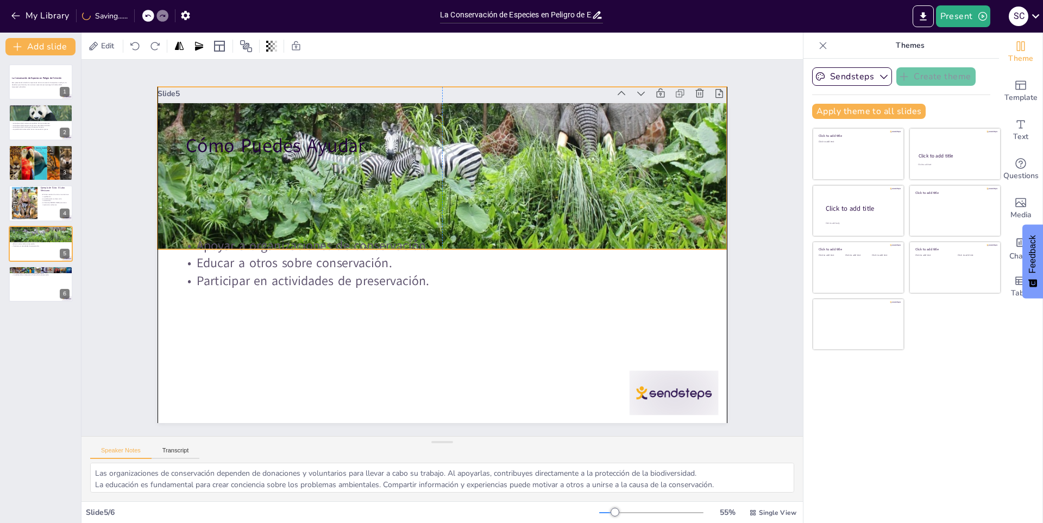
drag, startPoint x: 418, startPoint y: 112, endPoint x: 417, endPoint y: 145, distance: 33.2
click at [417, 145] on div "Cómo Puedes Ayudar Apoyar a organizaciones de conservación. Educar a otros sobr…" at bounding box center [412, 106] width 556 height 118
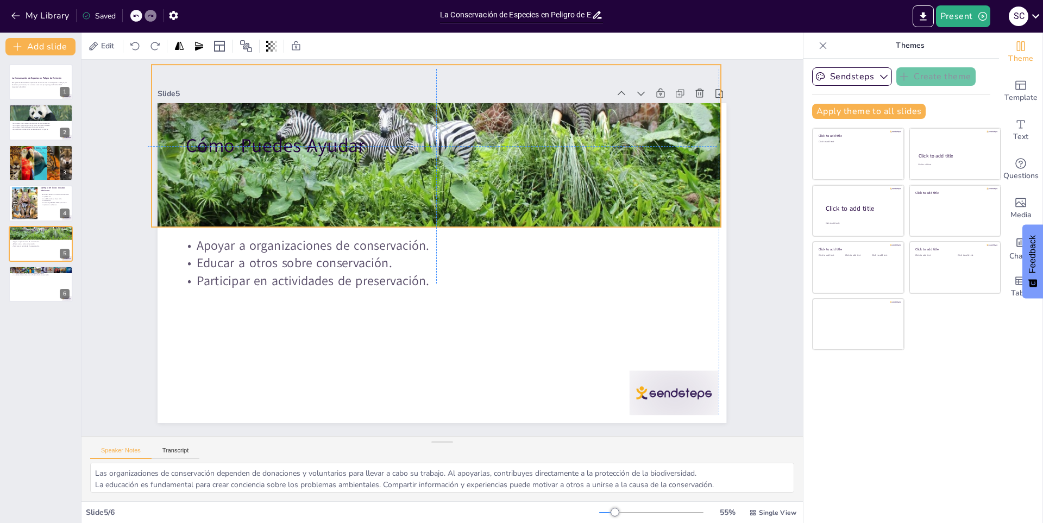
drag, startPoint x: 437, startPoint y: 241, endPoint x: 427, endPoint y: 226, distance: 18.1
click at [587, 226] on div "Cómo Puedes Ayudar Apoyar a organizaciones de conservación. Educar a otros sobr…" at bounding box center [587, 248] width 0 height 569
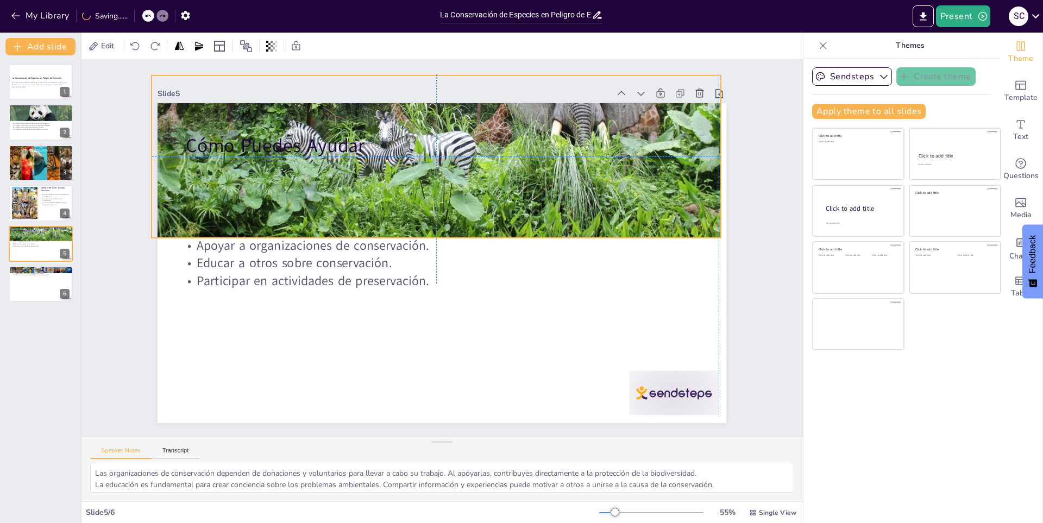
click at [427, 230] on div at bounding box center [475, 333] width 641 height 485
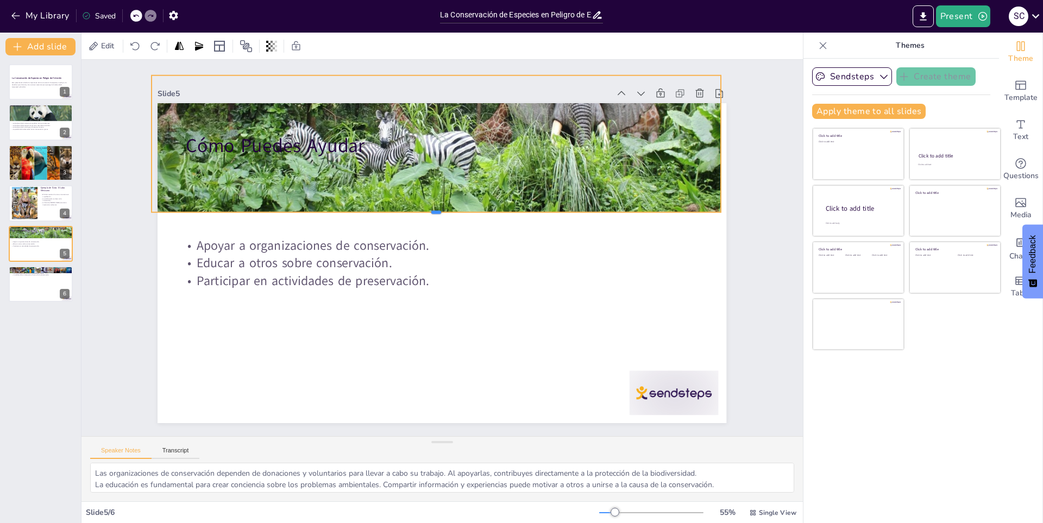
drag, startPoint x: 429, startPoint y: 235, endPoint x: 423, endPoint y: 210, distance: 26.2
click at [423, 210] on div at bounding box center [418, 269] width 292 height 497
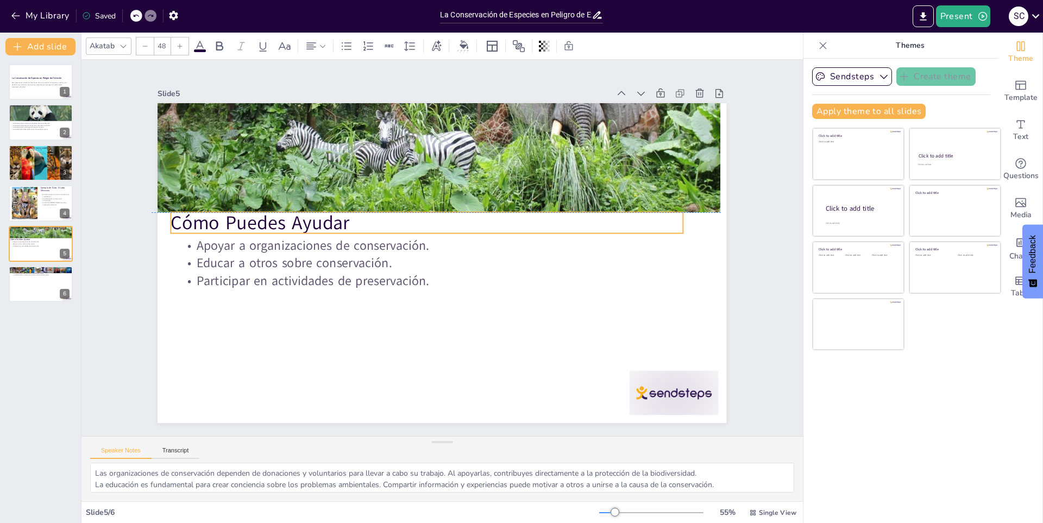
drag, startPoint x: 234, startPoint y: 130, endPoint x: 219, endPoint y: 206, distance: 77.6
click at [290, 206] on p "Cómo Puedes Ayudar" at bounding box center [471, 253] width 362 height 398
click at [26, 271] on p "La acción colectiva es esencial para la conservación." at bounding box center [40, 271] width 59 height 2
type textarea "La conservación no es solo responsabilidad de unos pocos, sino un esfuerzo conj…"
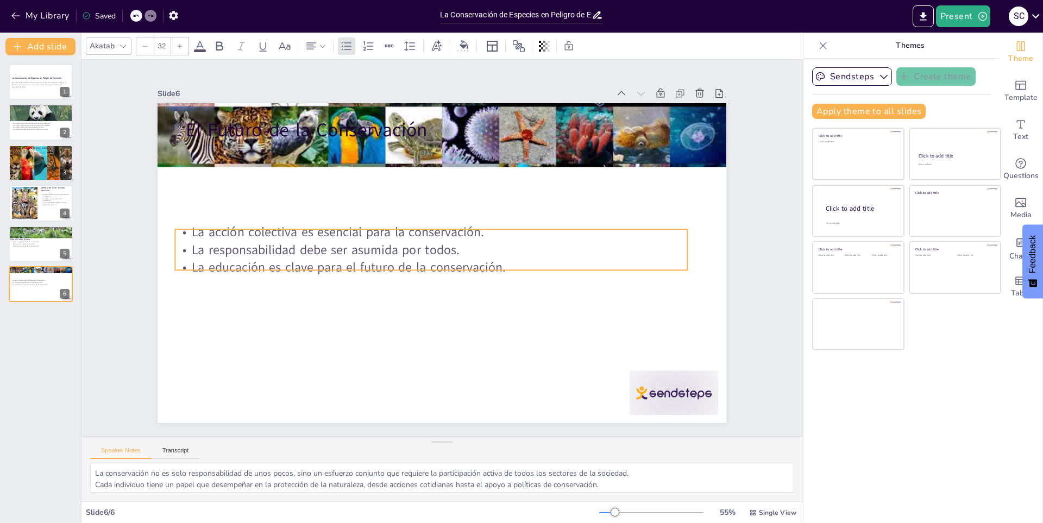
drag, startPoint x: 240, startPoint y: 141, endPoint x: 221, endPoint y: 228, distance: 89.1
click at [225, 235] on p "La acción colectiva es esencial para la conservación." at bounding box center [431, 232] width 512 height 18
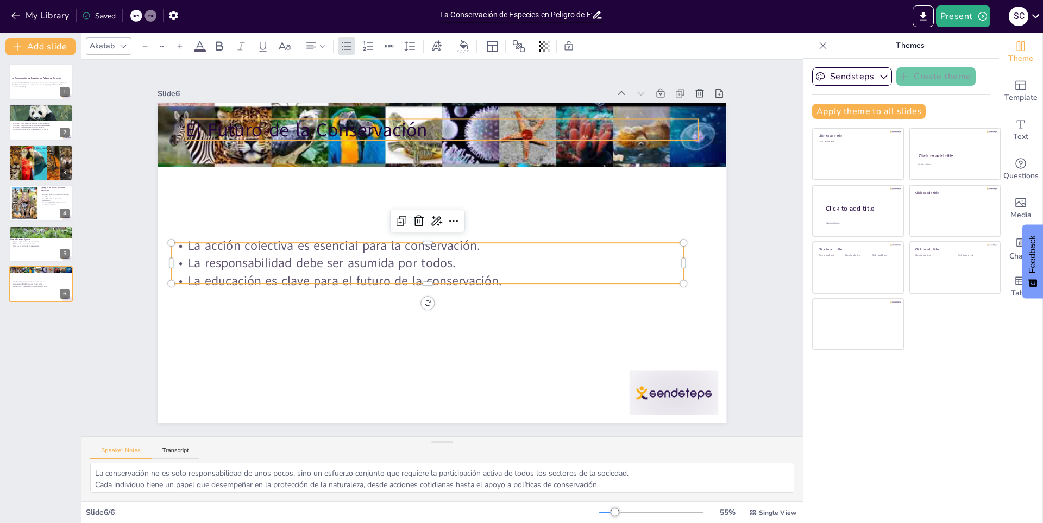
type input "48"
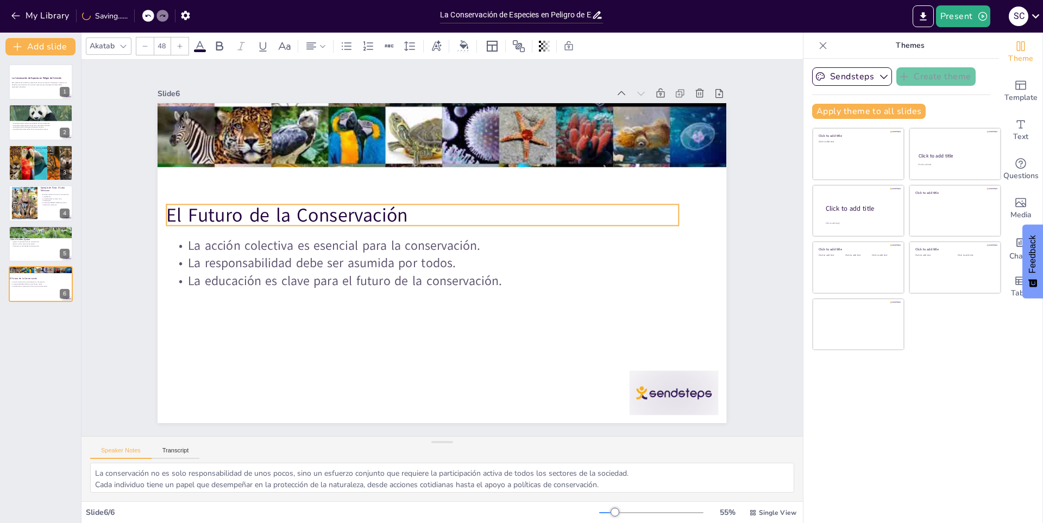
drag, startPoint x: 262, startPoint y: 112, endPoint x: 242, endPoint y: 198, distance: 87.5
click at [299, 198] on p "El Futuro de la Conservación" at bounding box center [480, 255] width 362 height 398
click at [23, 88] on div "Esta presentación aborda la importancia de la conservación de especies en pelig…" at bounding box center [40, 85] width 59 height 8
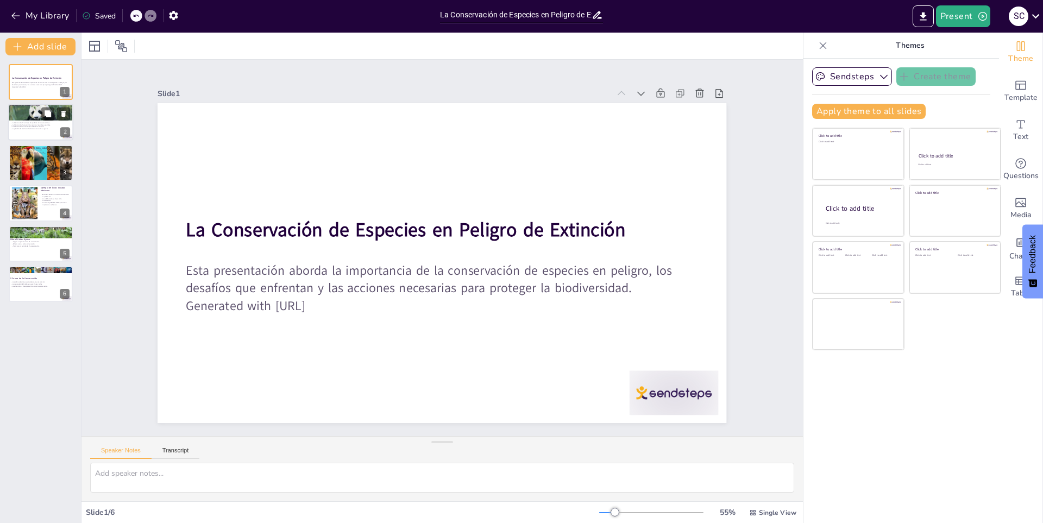
click at [11, 118] on div at bounding box center [39, 115] width 65 height 45
type textarea "La biodiversidad es fundamental para la estabilidad de los ecosistemas, ya que …"
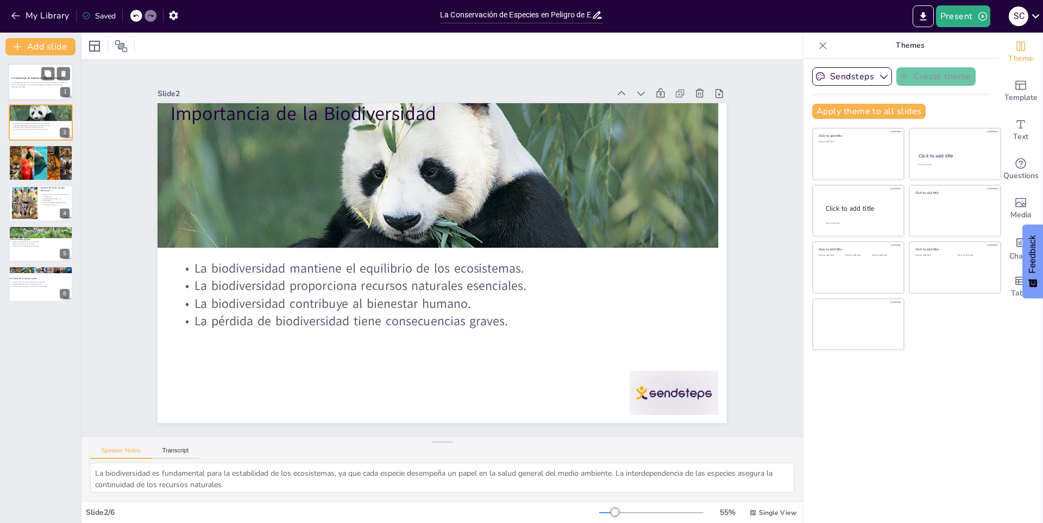
click at [22, 76] on div "La Conservación de Especies en Peligro de Extinción" at bounding box center [40, 78] width 59 height 5
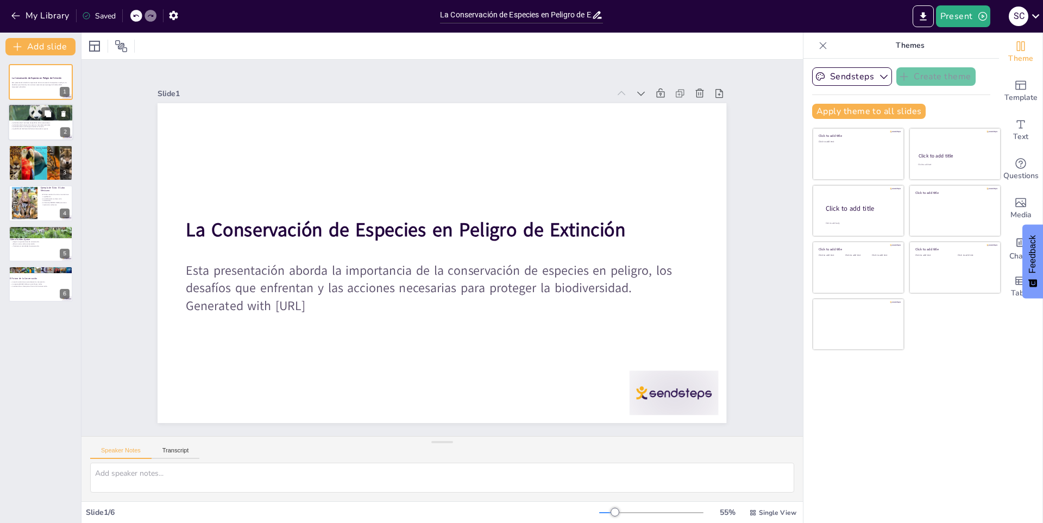
click at [26, 112] on div at bounding box center [39, 115] width 65 height 45
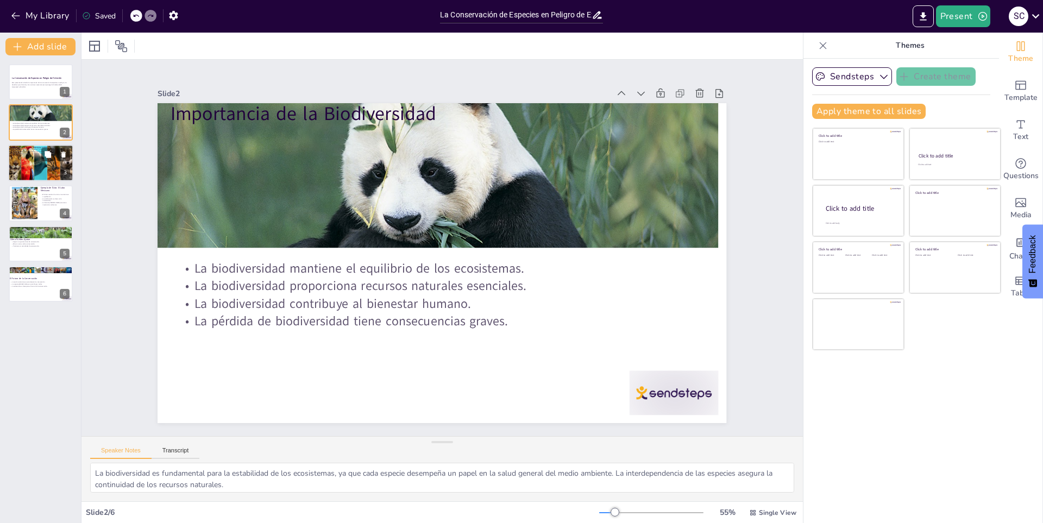
click at [17, 162] on div at bounding box center [40, 162] width 65 height 41
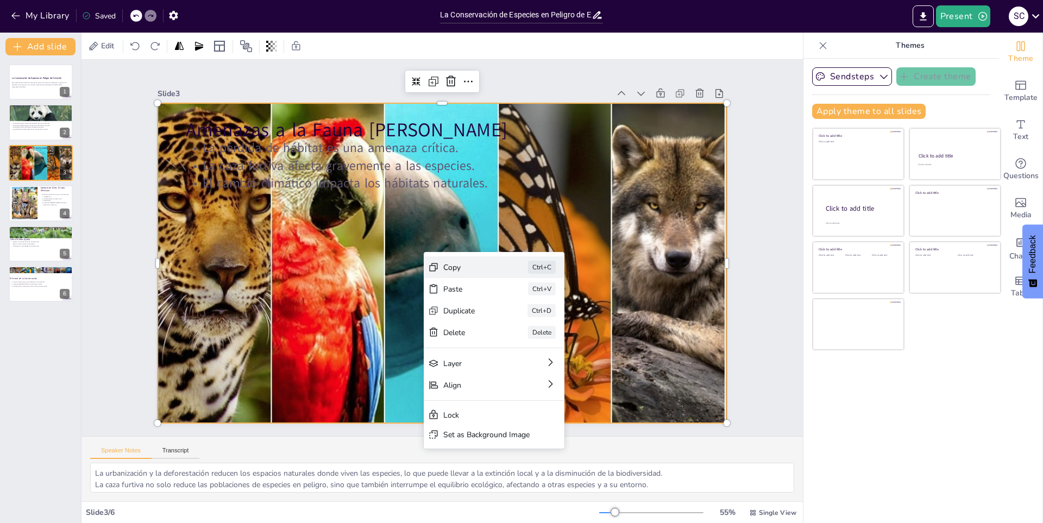
click at [264, 277] on div "Ctrl+C" at bounding box center [249, 290] width 30 height 27
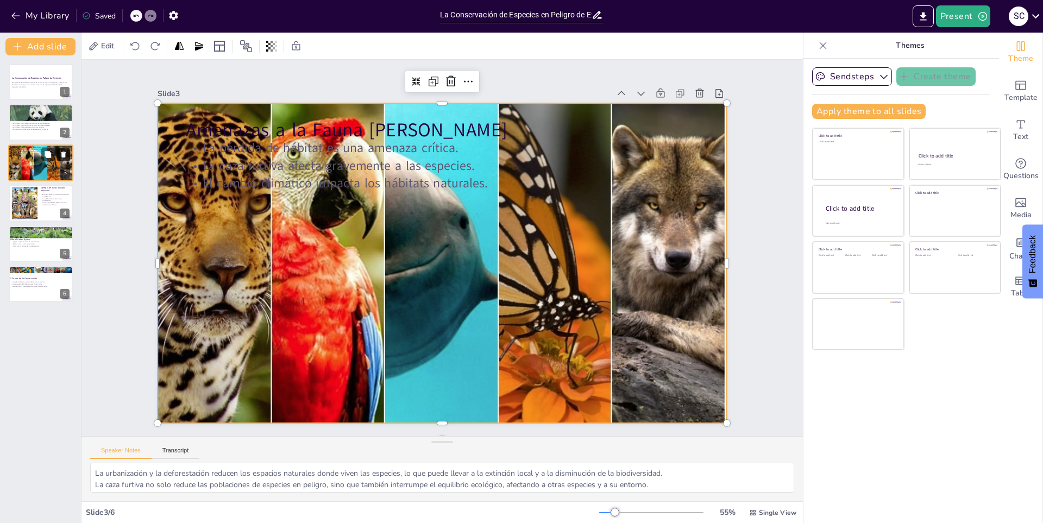
click at [64, 152] on icon at bounding box center [64, 154] width 8 height 8
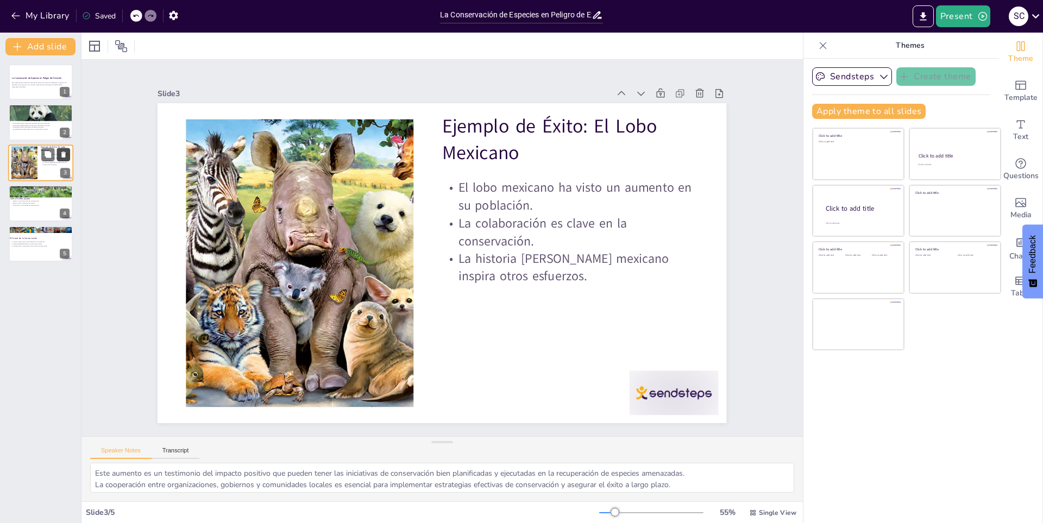
click at [60, 152] on icon at bounding box center [64, 154] width 8 height 8
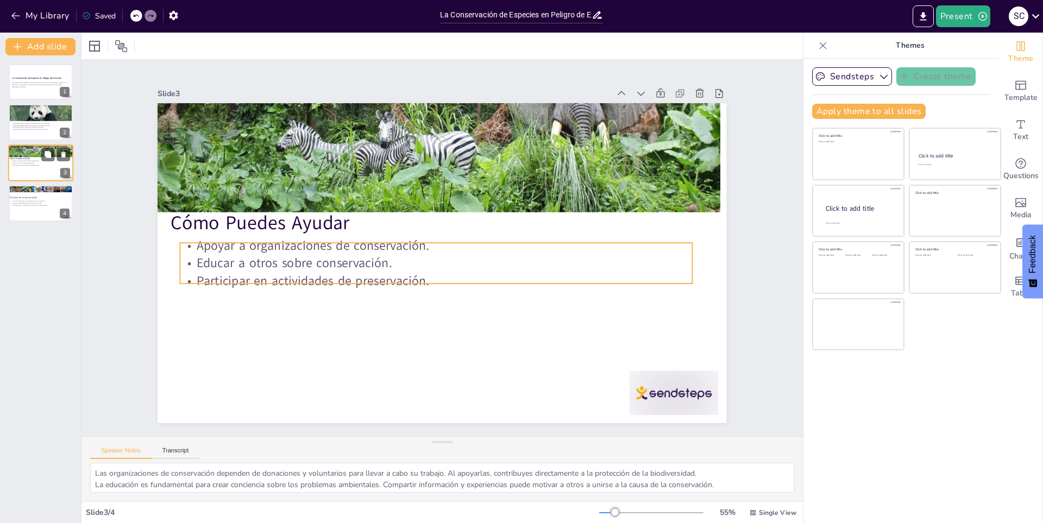
click at [35, 162] on p "Educar a otros sobre conservación." at bounding box center [40, 163] width 59 height 2
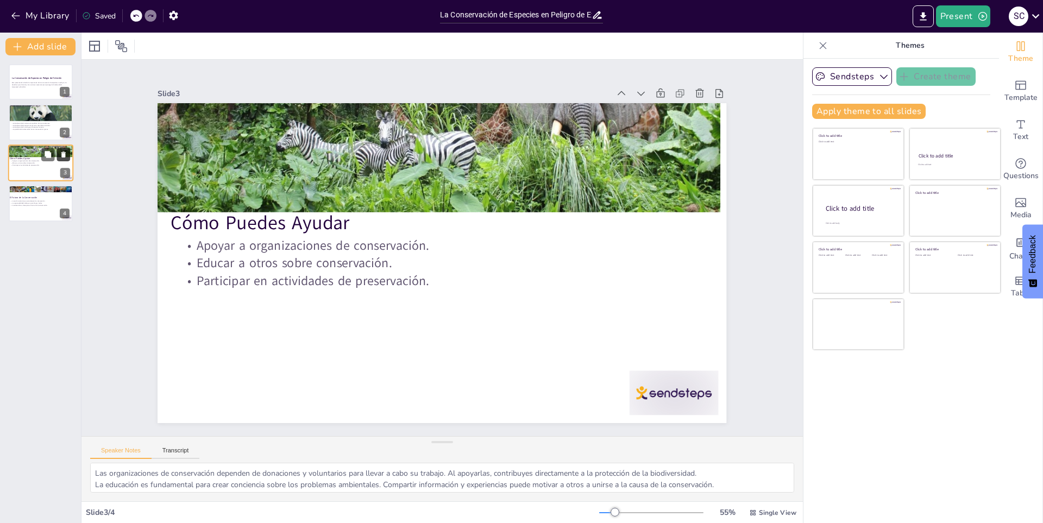
click at [69, 152] on button at bounding box center [63, 154] width 13 height 13
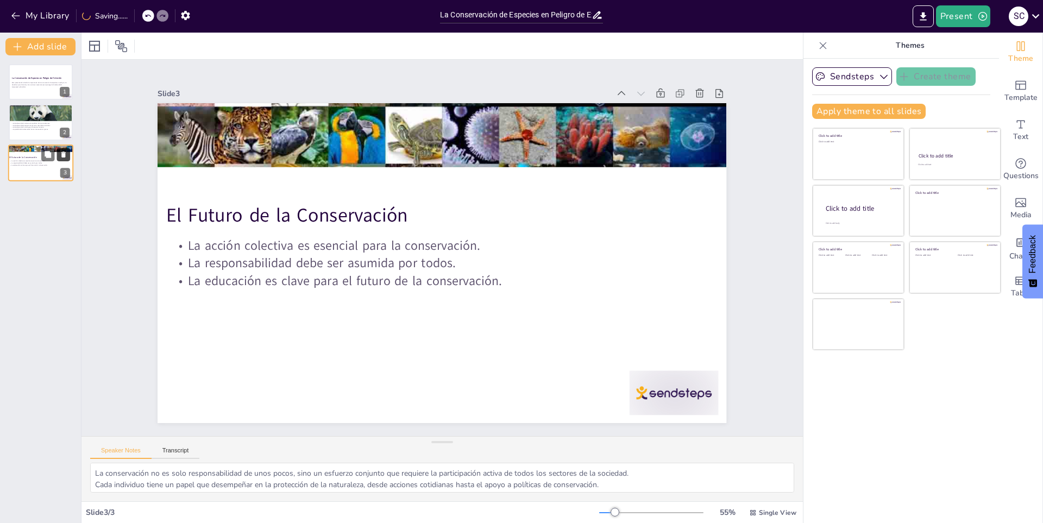
click at [64, 153] on icon at bounding box center [63, 155] width 4 height 6
type textarea "La biodiversidad es fundamental para la estabilidad de los ecosistemas, ya que …"
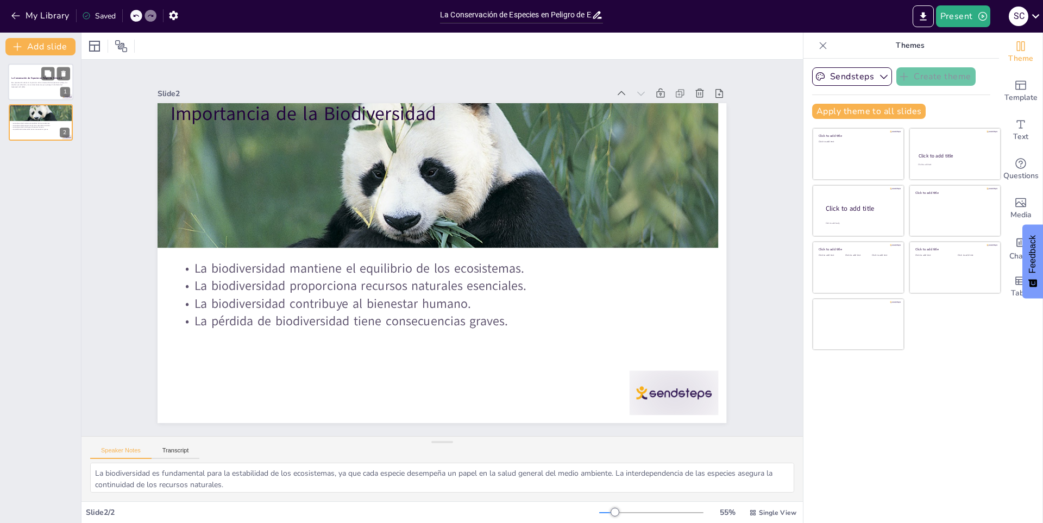
click at [38, 71] on div at bounding box center [40, 82] width 65 height 37
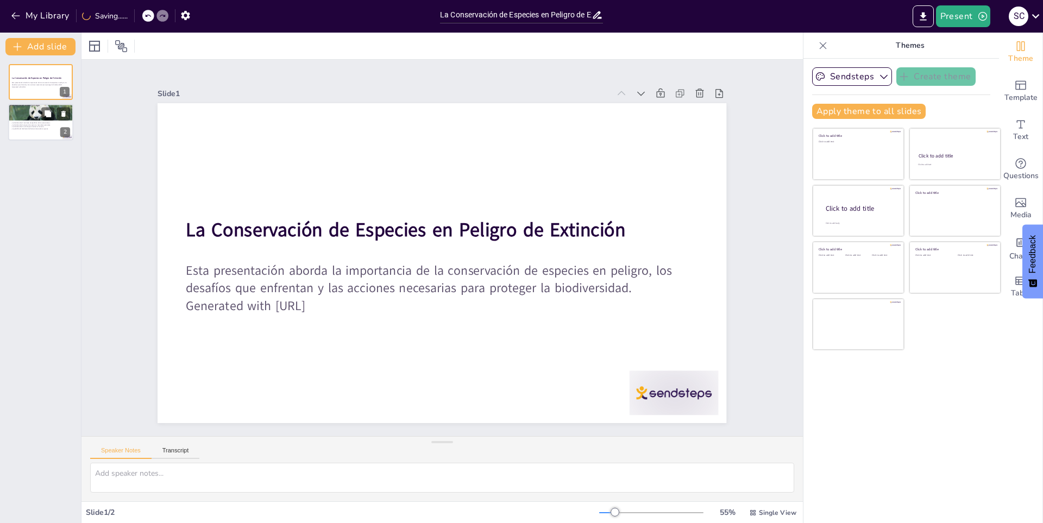
click at [24, 116] on div at bounding box center [39, 115] width 65 height 45
type textarea "La biodiversidad es fundamental para la estabilidad de los ecosistemas, ya que …"
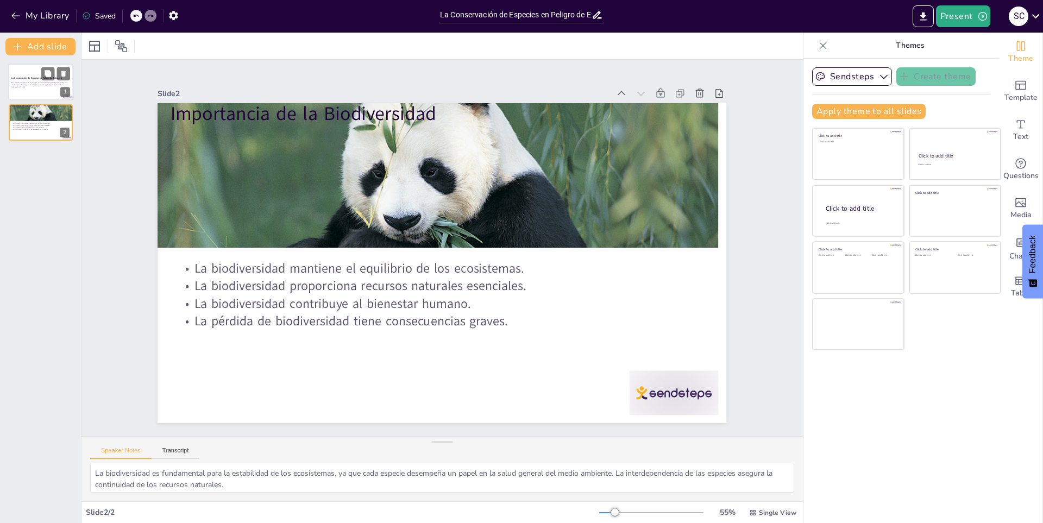
click at [23, 84] on p "Esta presentación aborda la importancia de la conservación de especies en pelig…" at bounding box center [40, 84] width 59 height 4
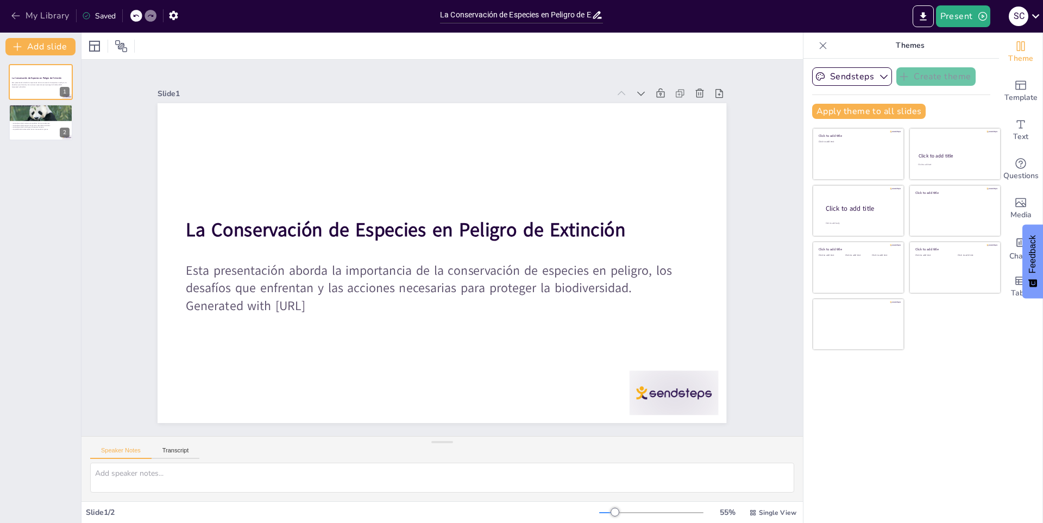
click at [37, 15] on button "My Library" at bounding box center [41, 15] width 66 height 17
